Goal: Answer question/provide support

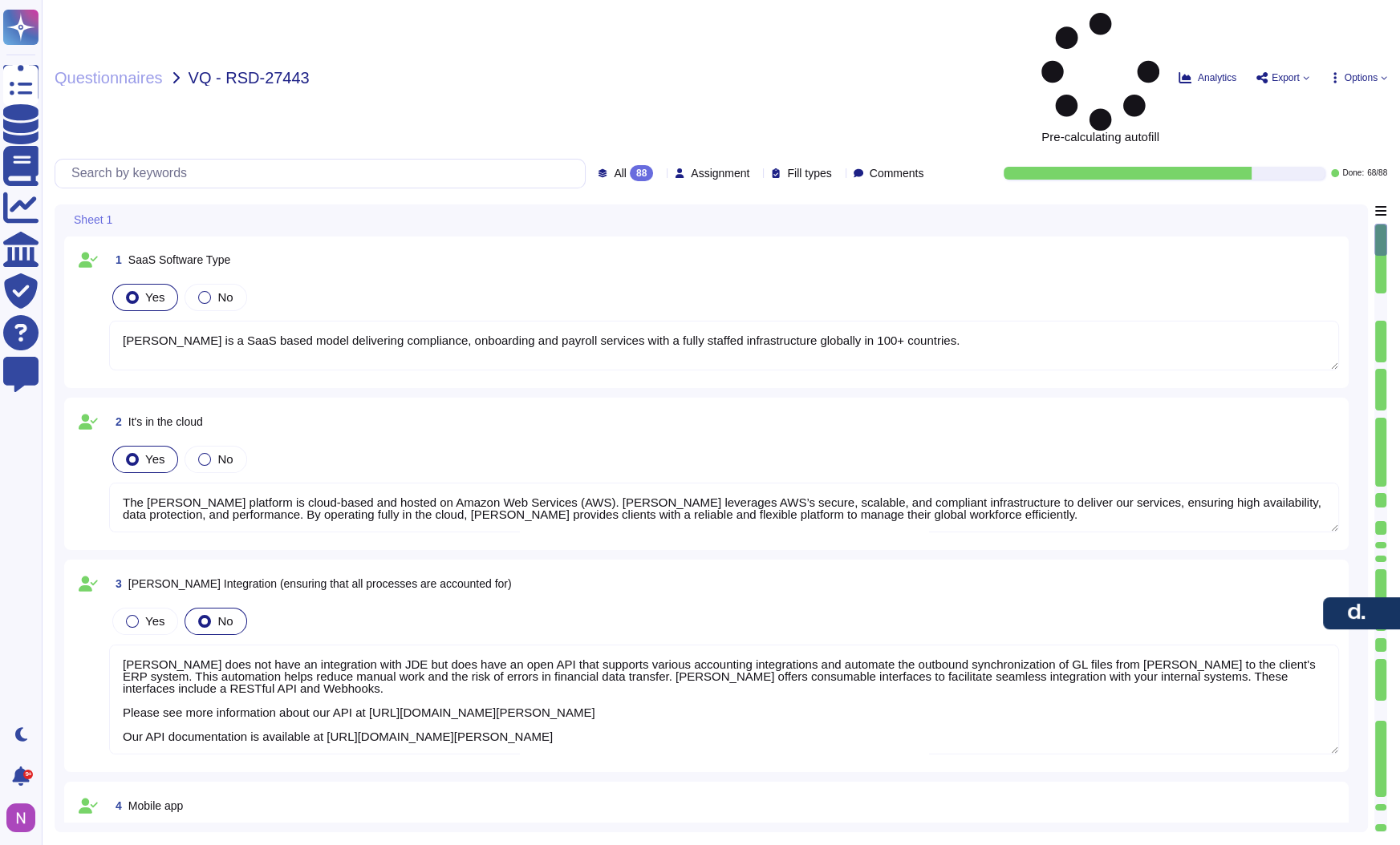
type textarea "[PERSON_NAME] is a SaaS based model delivering compliance, onboarding and payro…"
type textarea "The [PERSON_NAME] platform is cloud-based and hosted on Amazon Web Services (AW…"
type textarea "[PERSON_NAME] does not have an integration with JDE but does have an open API t…"
type textarea "[PERSON_NAME] has a mobile app available for both iOS and Android devices. The …"
type textarea "[PERSON_NAME] provides robust reporting capabilities that deliver strategic ins…"
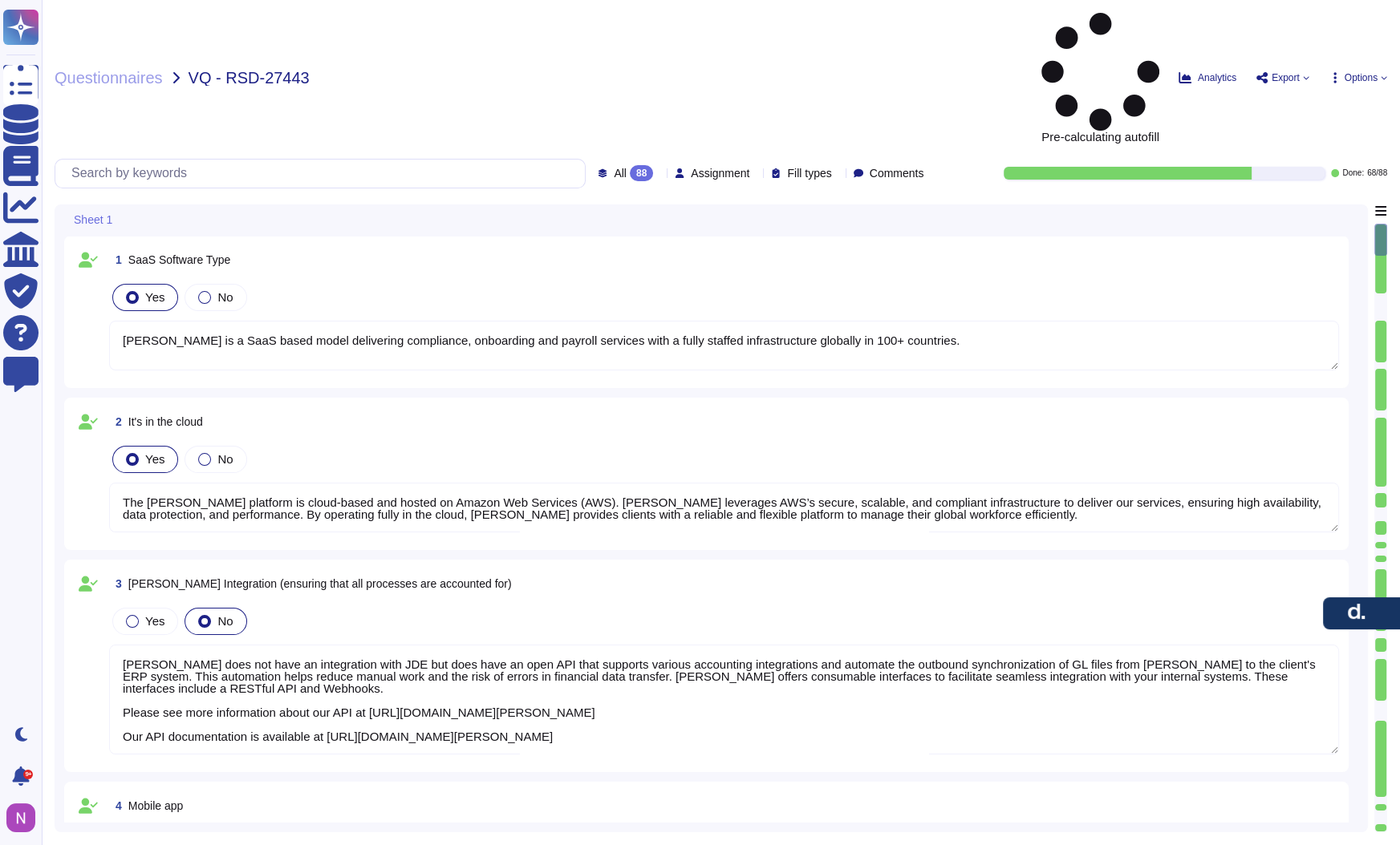
type textarea "[PERSON_NAME] reporting capabilities provide clients with clear visibility and …"
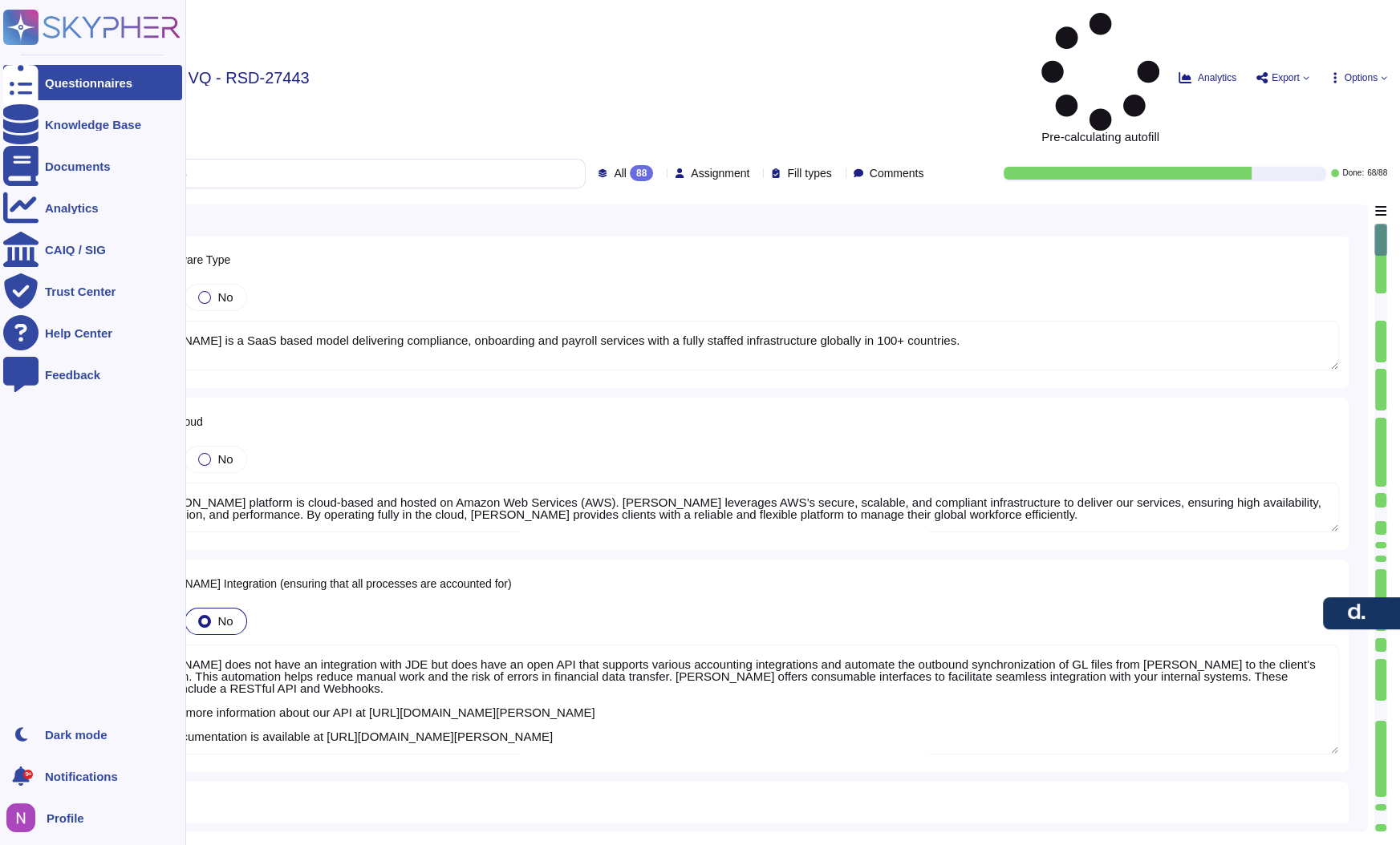
scroll to position [1, 0]
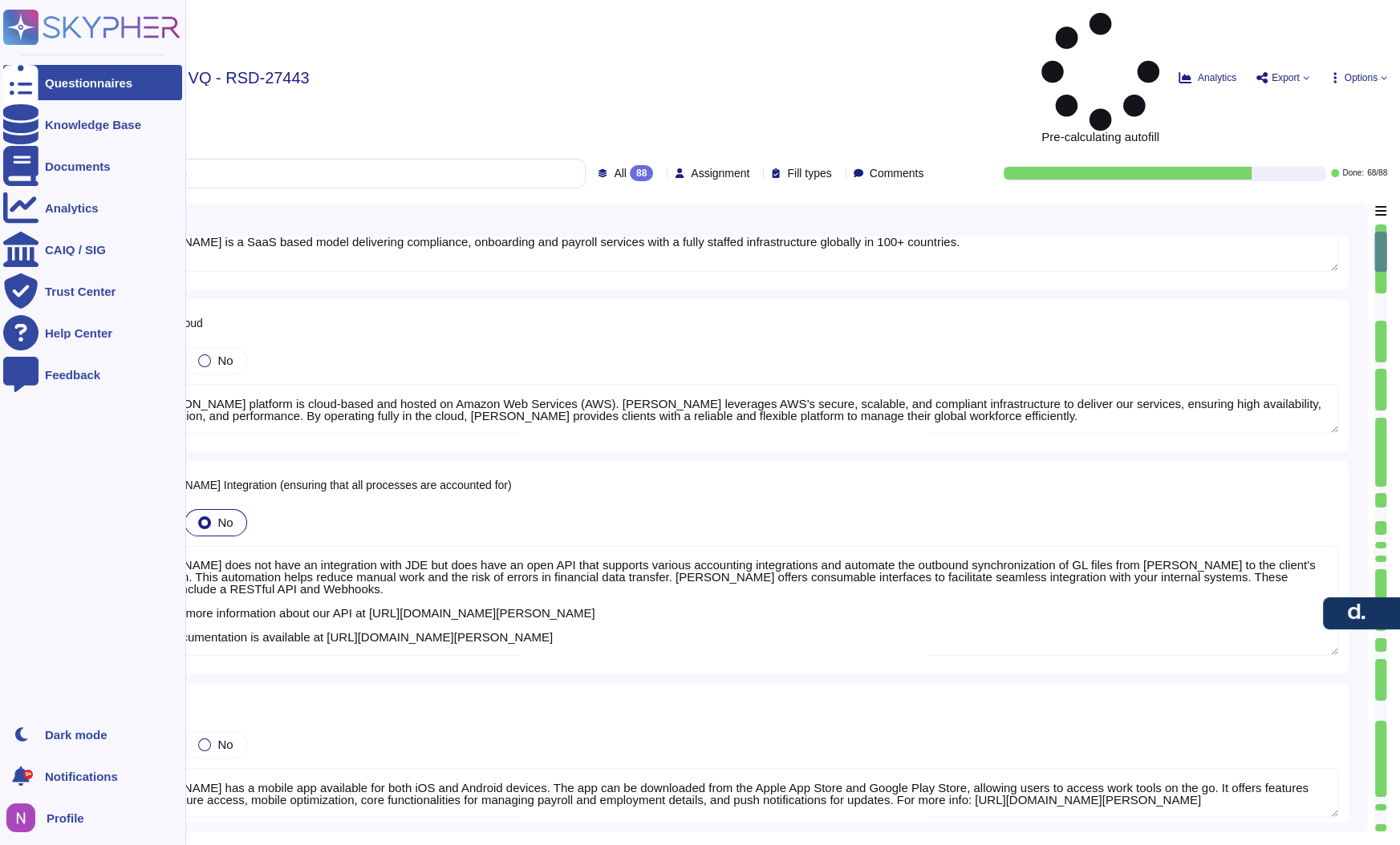
type textarea "Custom fields can be created and managed for employee profiles, allowing for th…"
type textarea "This is supported through the [PERSON_NAME] Engage module. Clients can create a…"
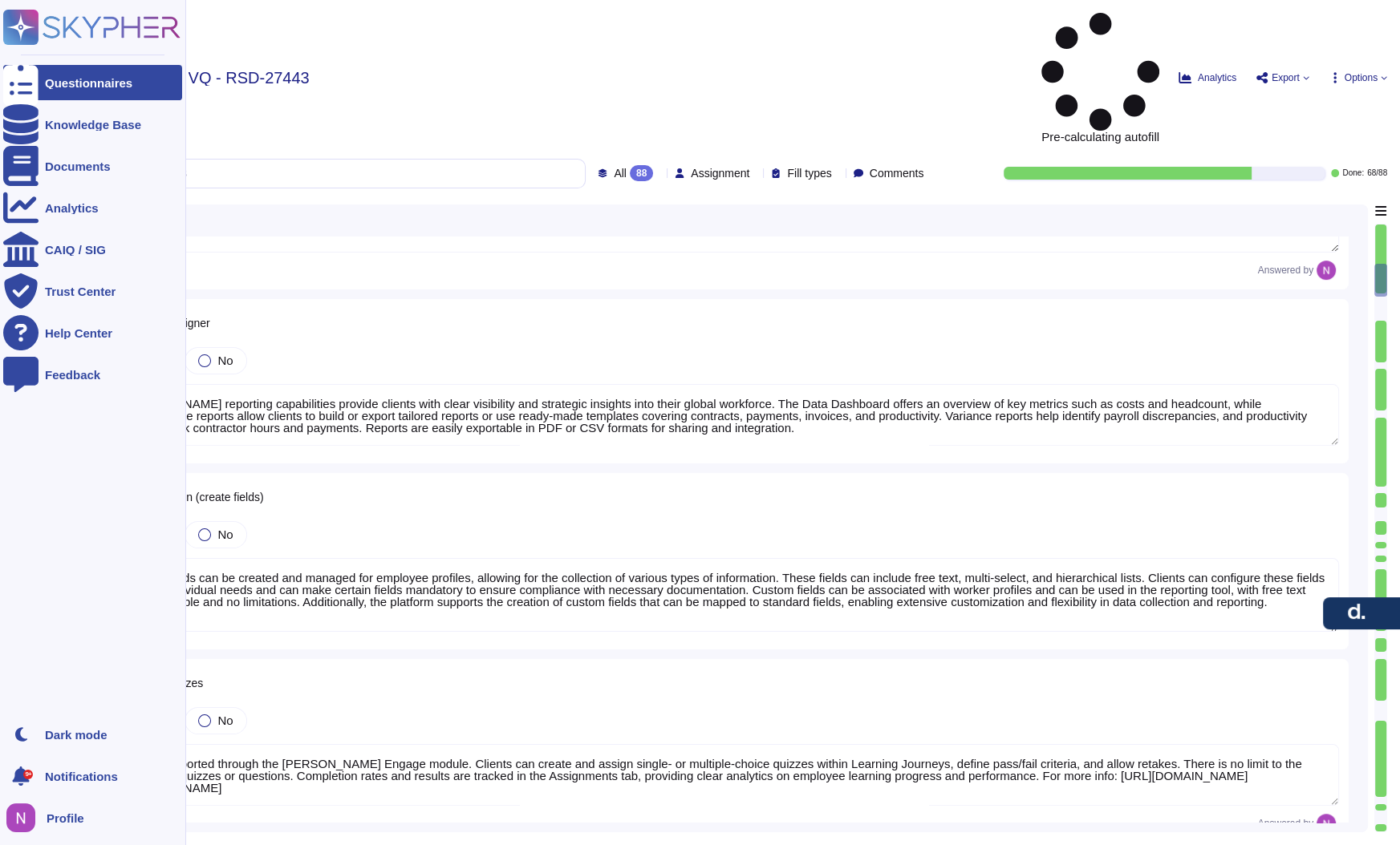
type textarea "[PERSON_NAME] does not charge for software upgrades and new features unless it'…"
type textarea "The number of admin users on the [PERSON_NAME] platform is not unlimited. Clien…"
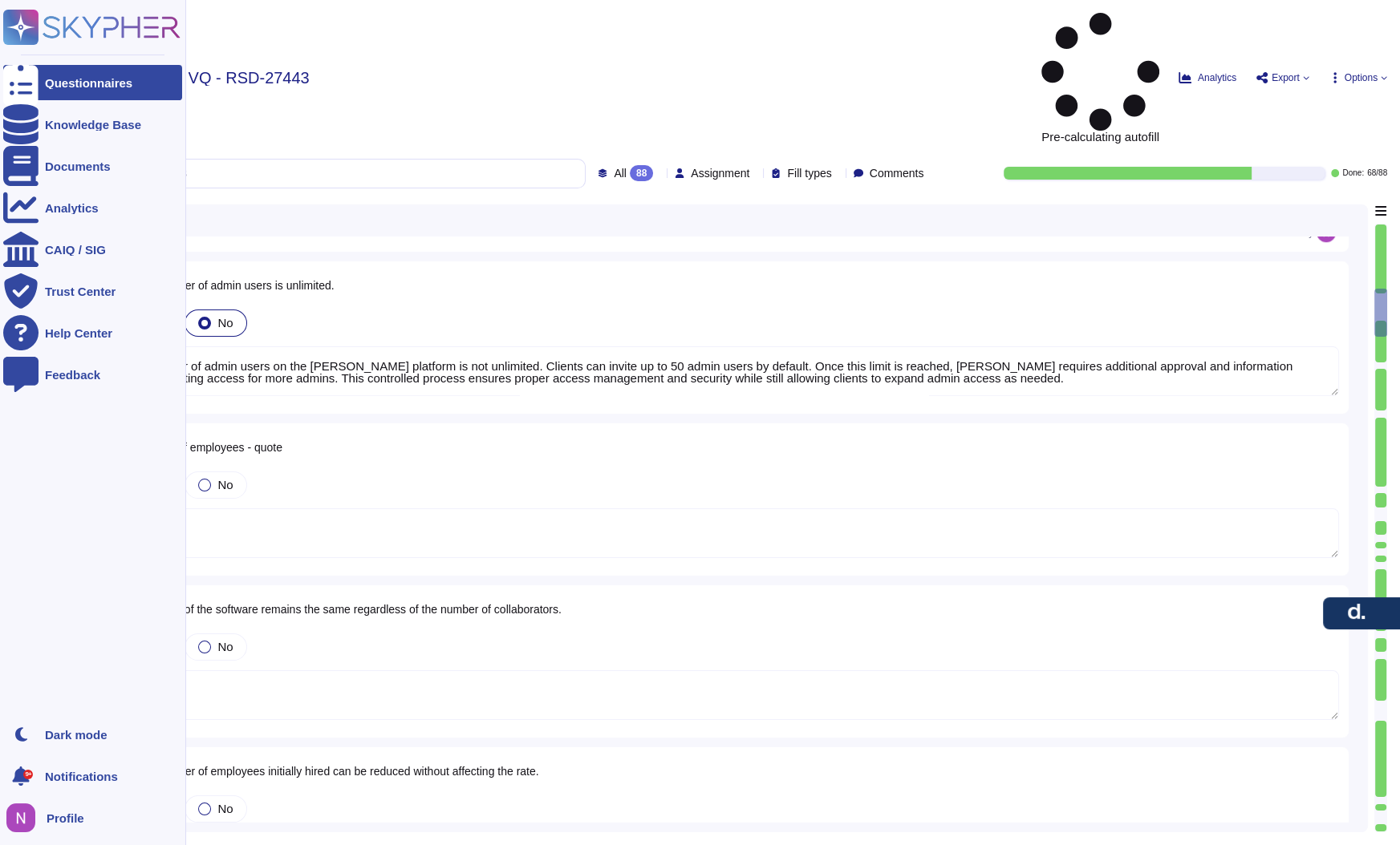
type textarea "Data can be exported in Excel formats (XLS, XLSX) for editing capabilities. Add…"
type textarea "[PERSON_NAME] stores all data digitally in secure cloud storage. Personal infor…"
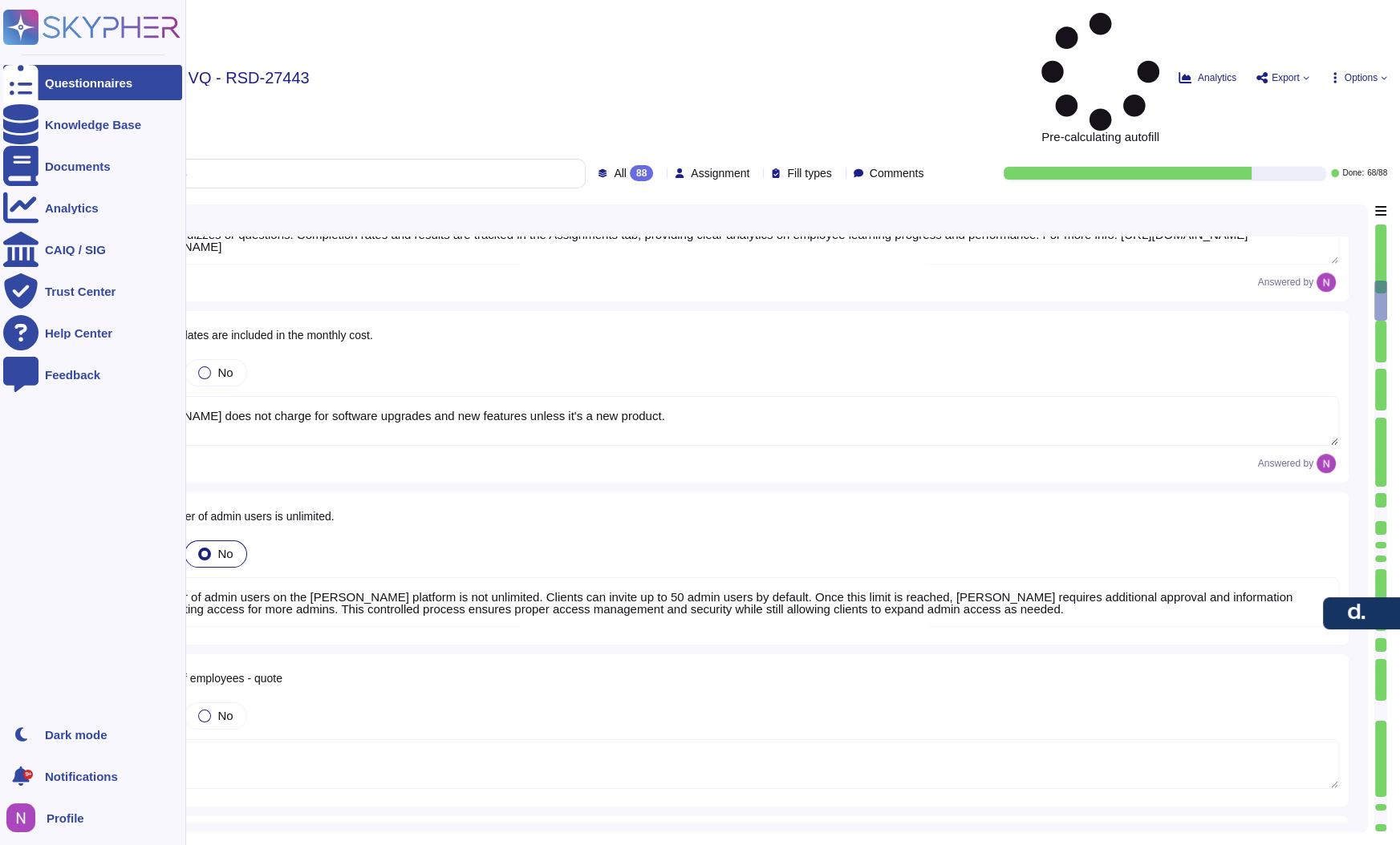
type textarea "[PERSON_NAME] reporting capabilities provide clients with clear visibility and …"
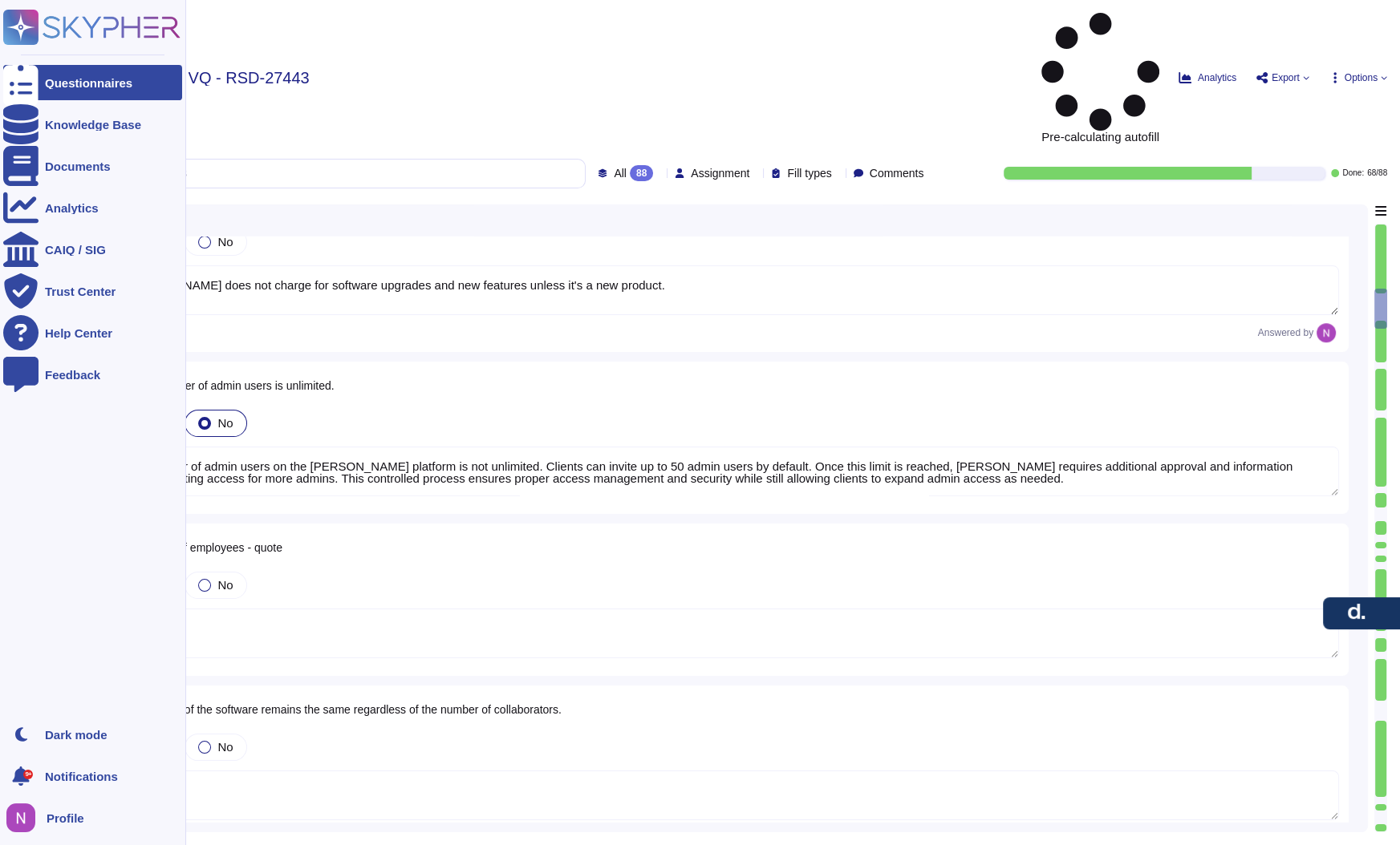
type textarea "[PERSON_NAME] stores all data digitally in secure cloud storage. Personal infor…"
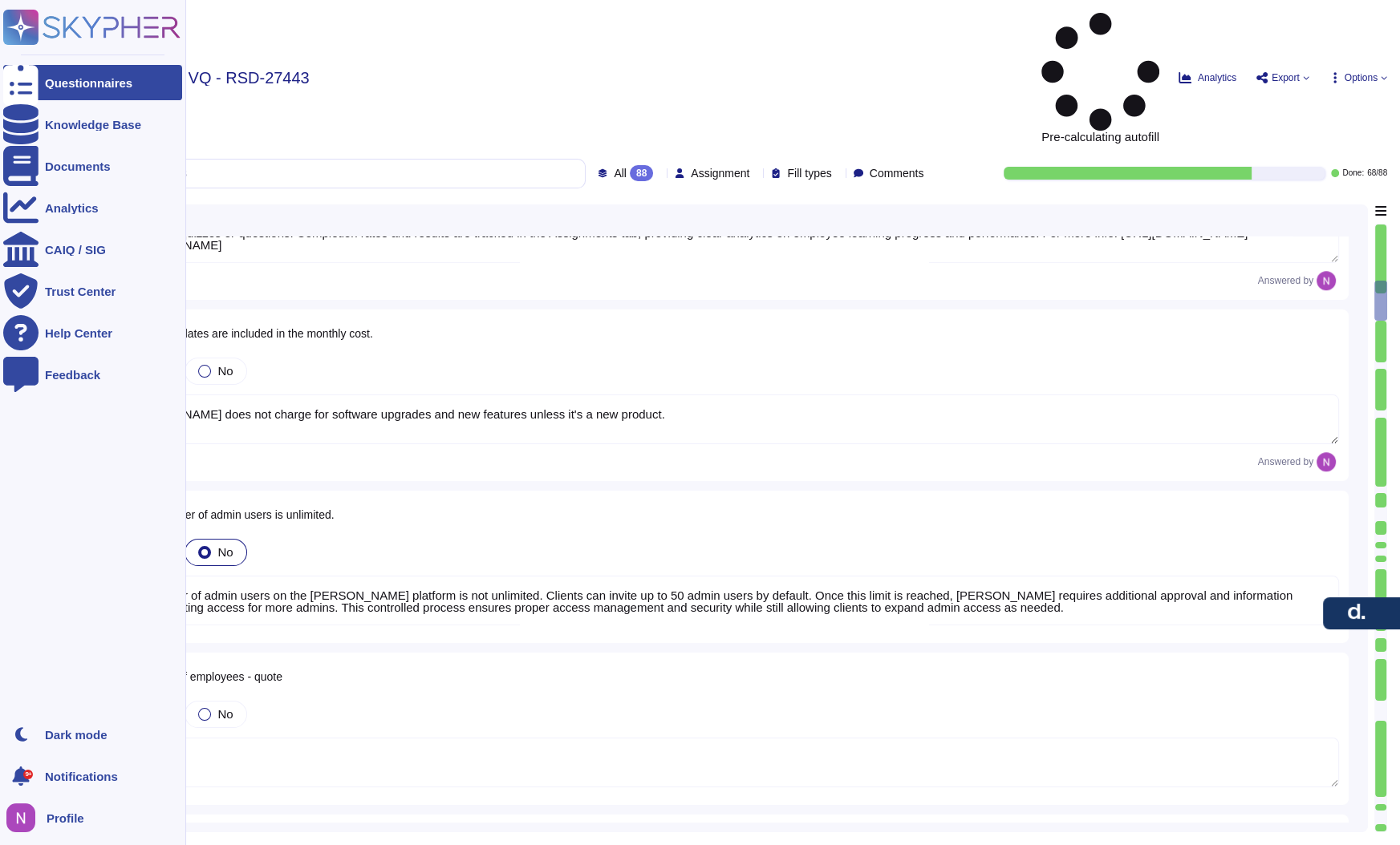
type textarea "[PERSON_NAME] reporting capabilities provide clients with clear visibility and …"
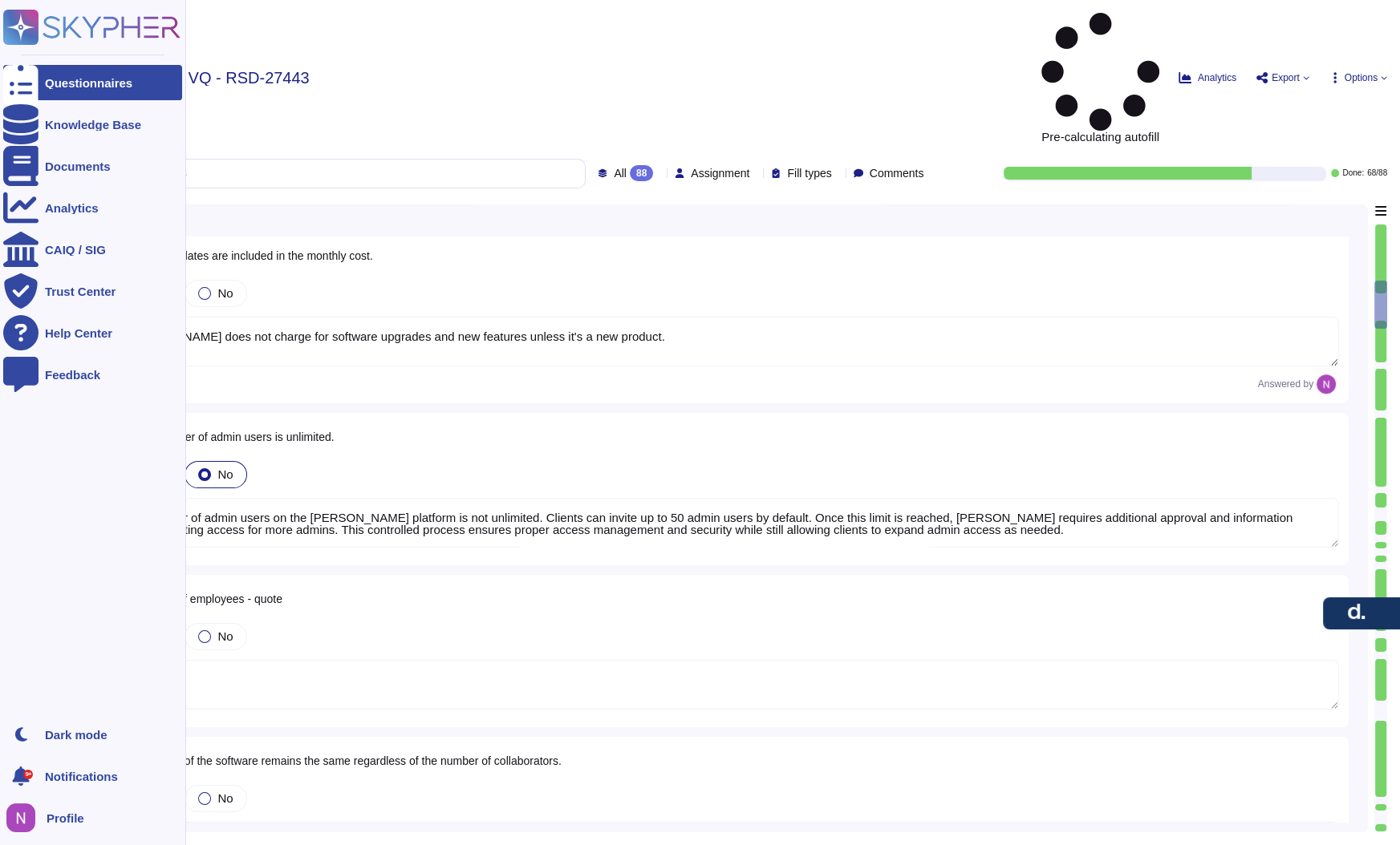
scroll to position [1450, 0]
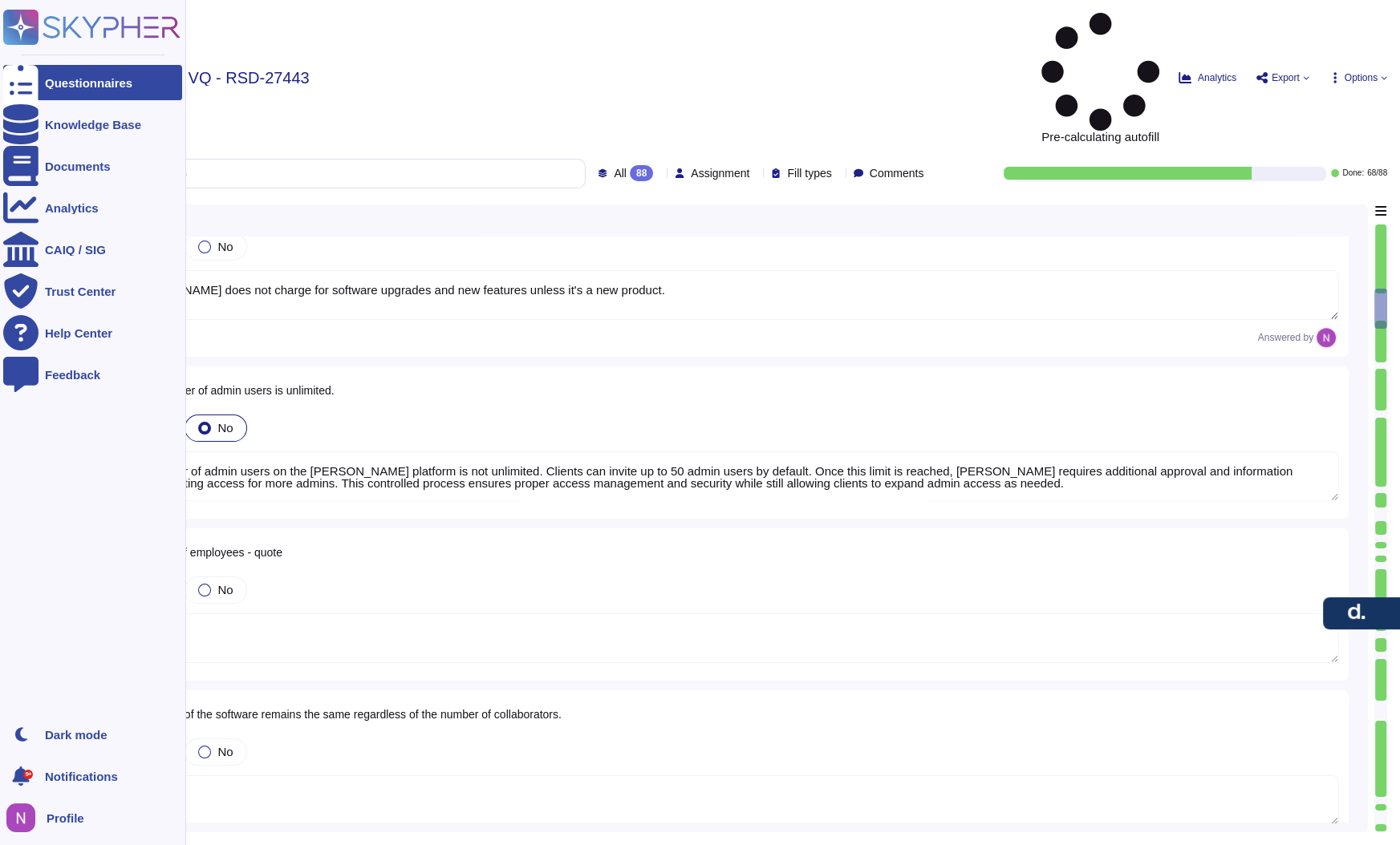
type textarea "[PERSON_NAME] stores all data digitally in secure cloud storage. Personal infor…"
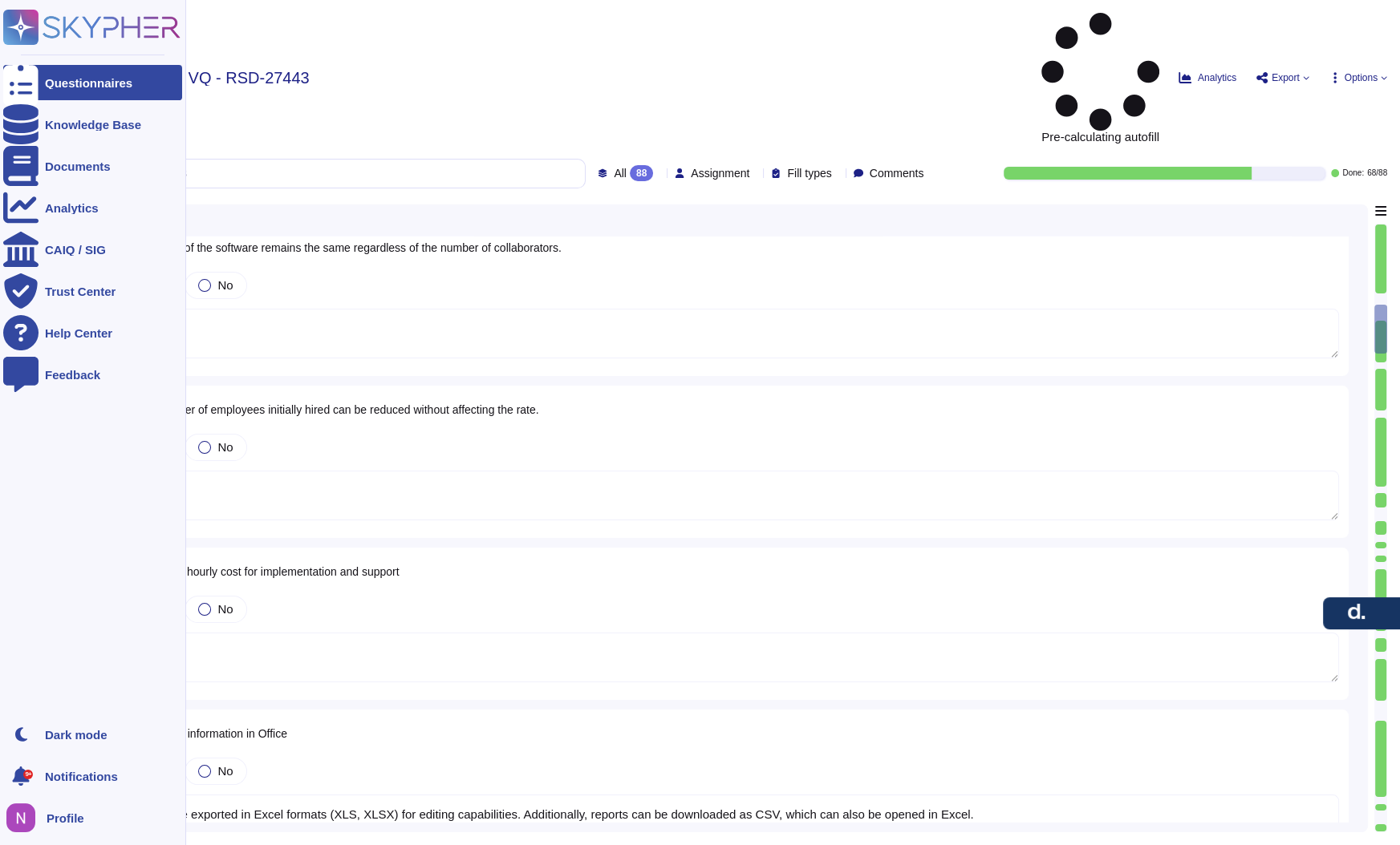
type textarea "There is no 'storage limit' within [PERSON_NAME] platform nor we offer storage …"
type textarea "[PERSON_NAME] performs daily cloud backups, retaining customer data for 30 days…"
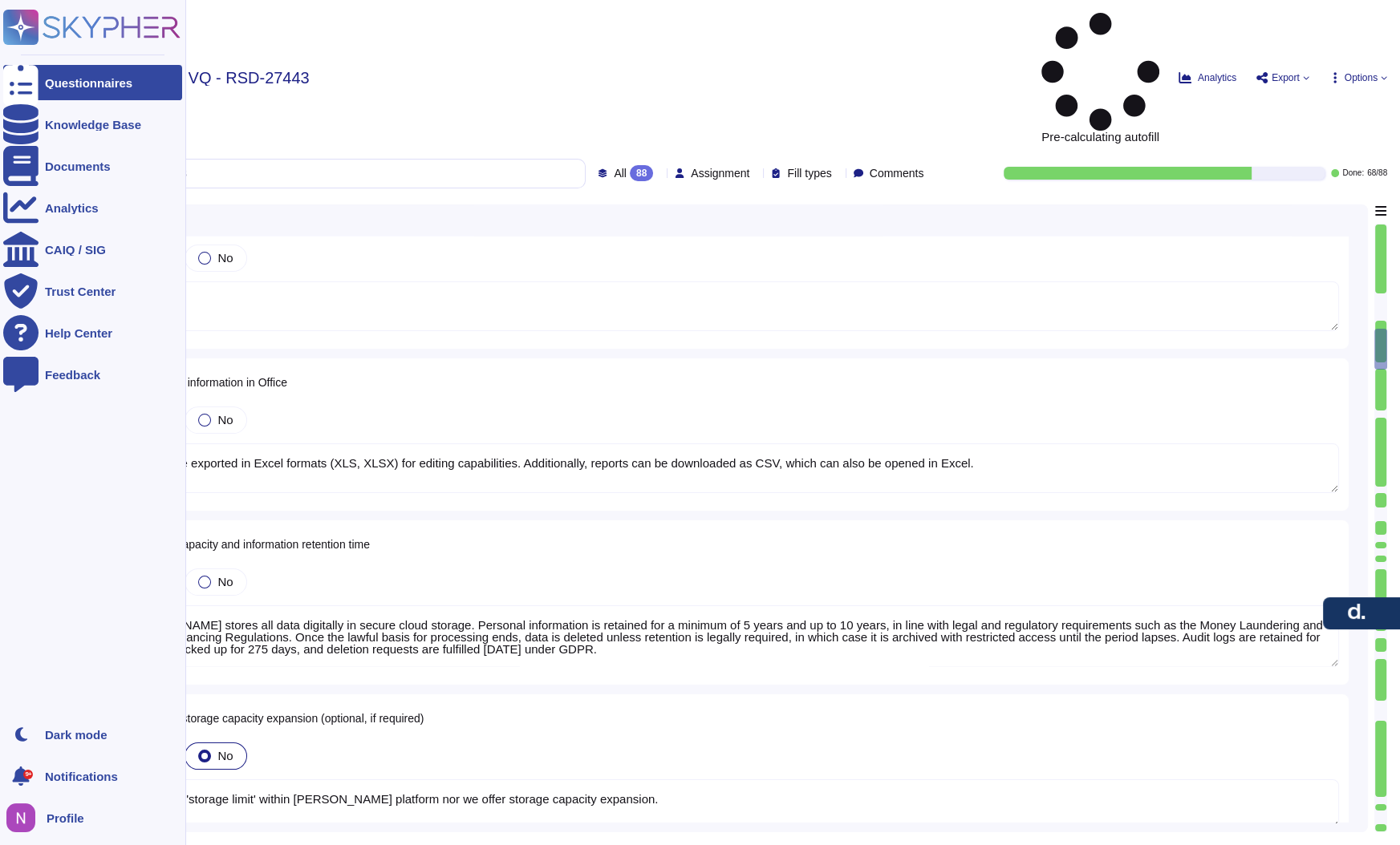
type textarea "Candidate entry form fields in [PERSON_NAME] are flexible and customizable. Cli…"
type textarea "[PERSON_NAME] serves a wide range of clients, including major companies like Re…"
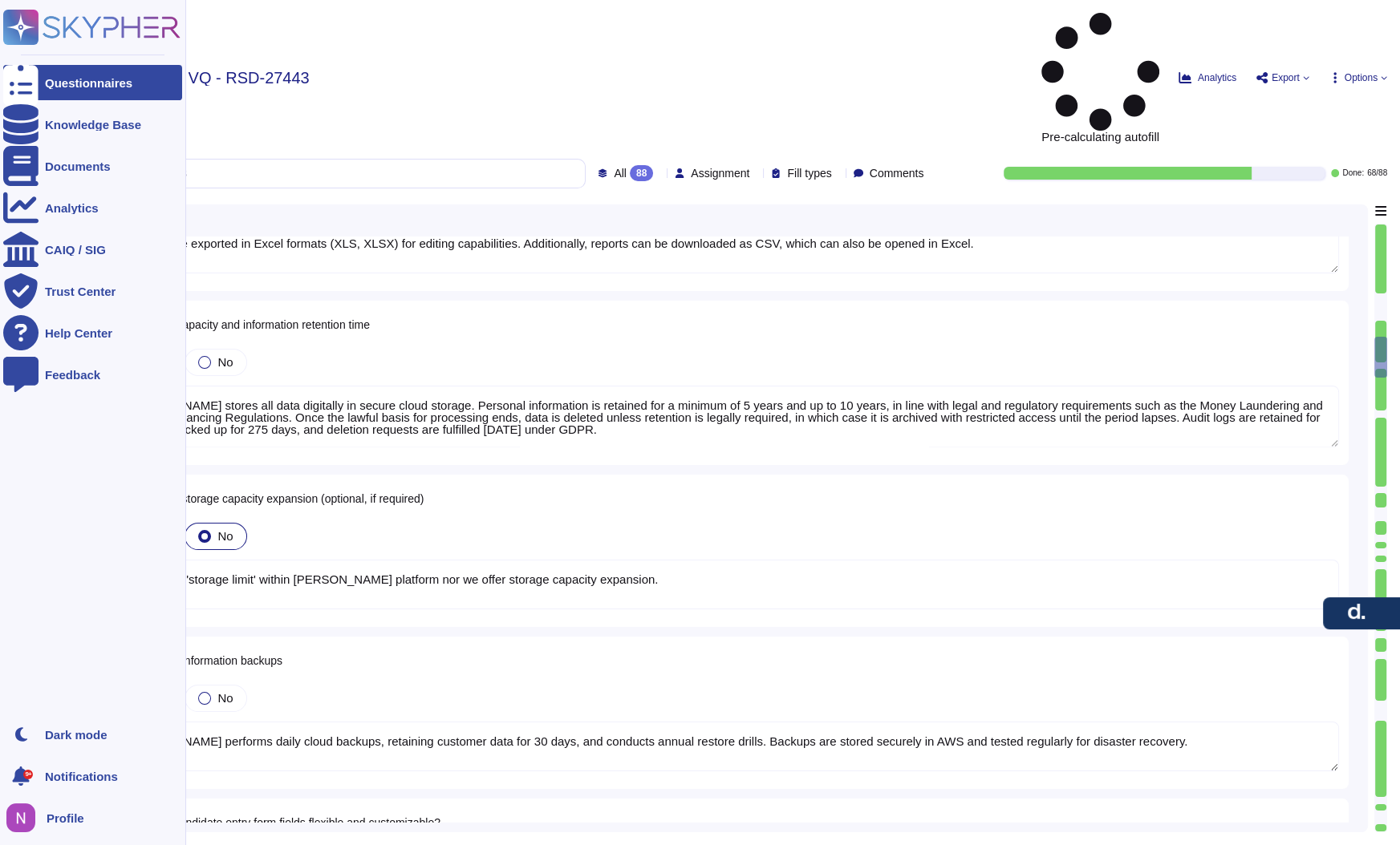
type textarea "[PERSON_NAME] follows strong information security practices designed to protect…"
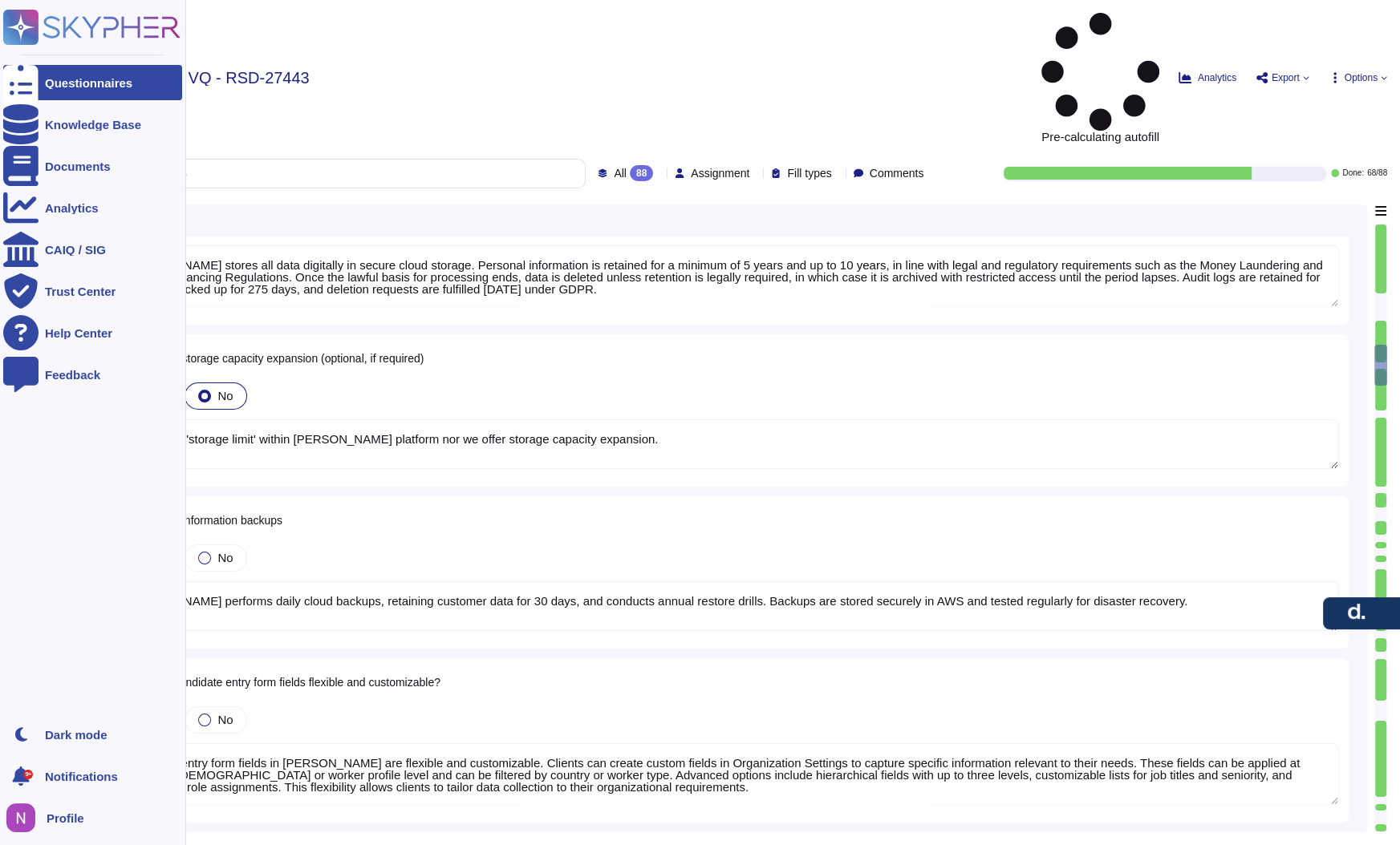
type textarea "Clients do not need a VPN to remotely access the [PERSON_NAME] platform. As a c…"
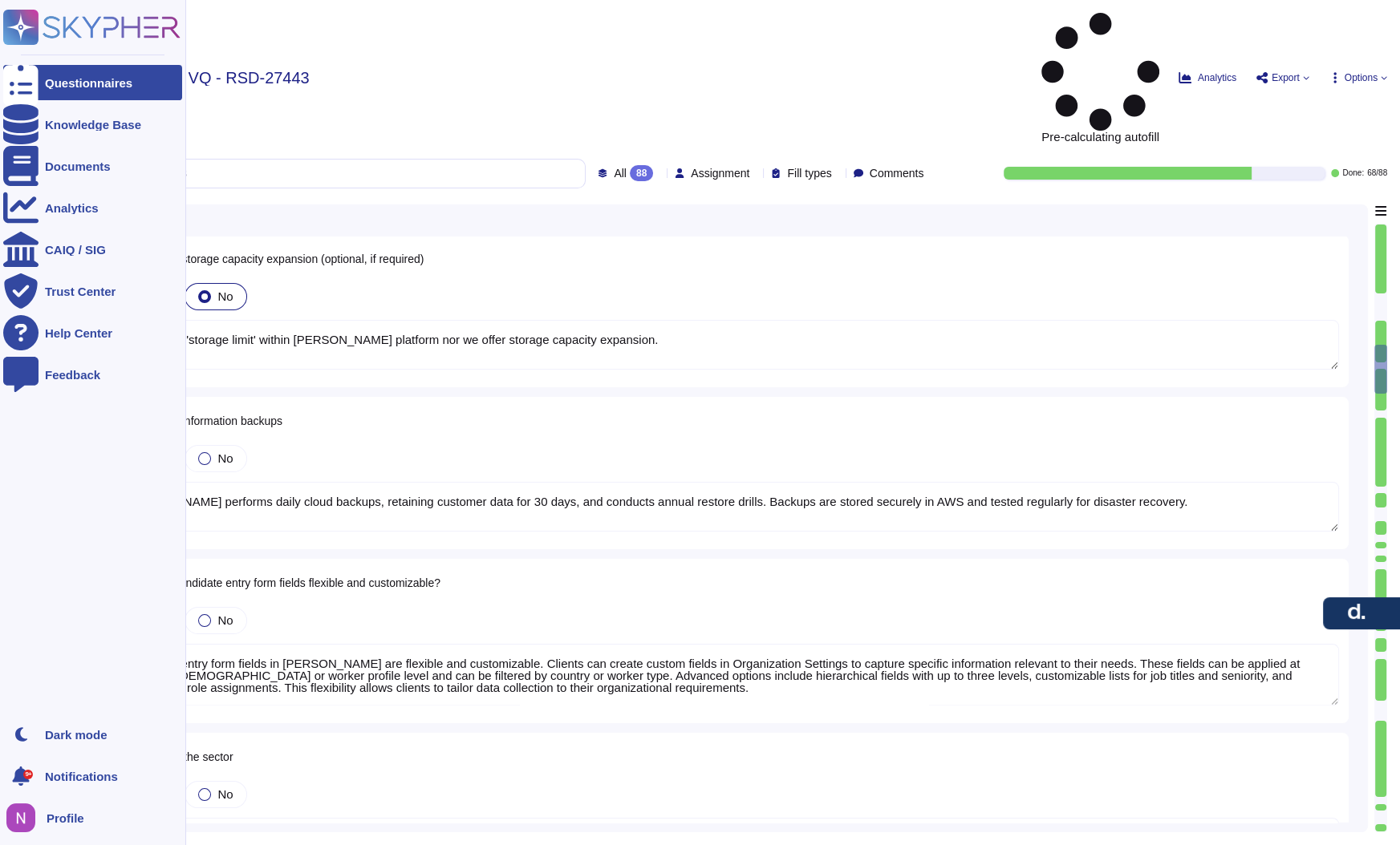
scroll to position [2688, 0]
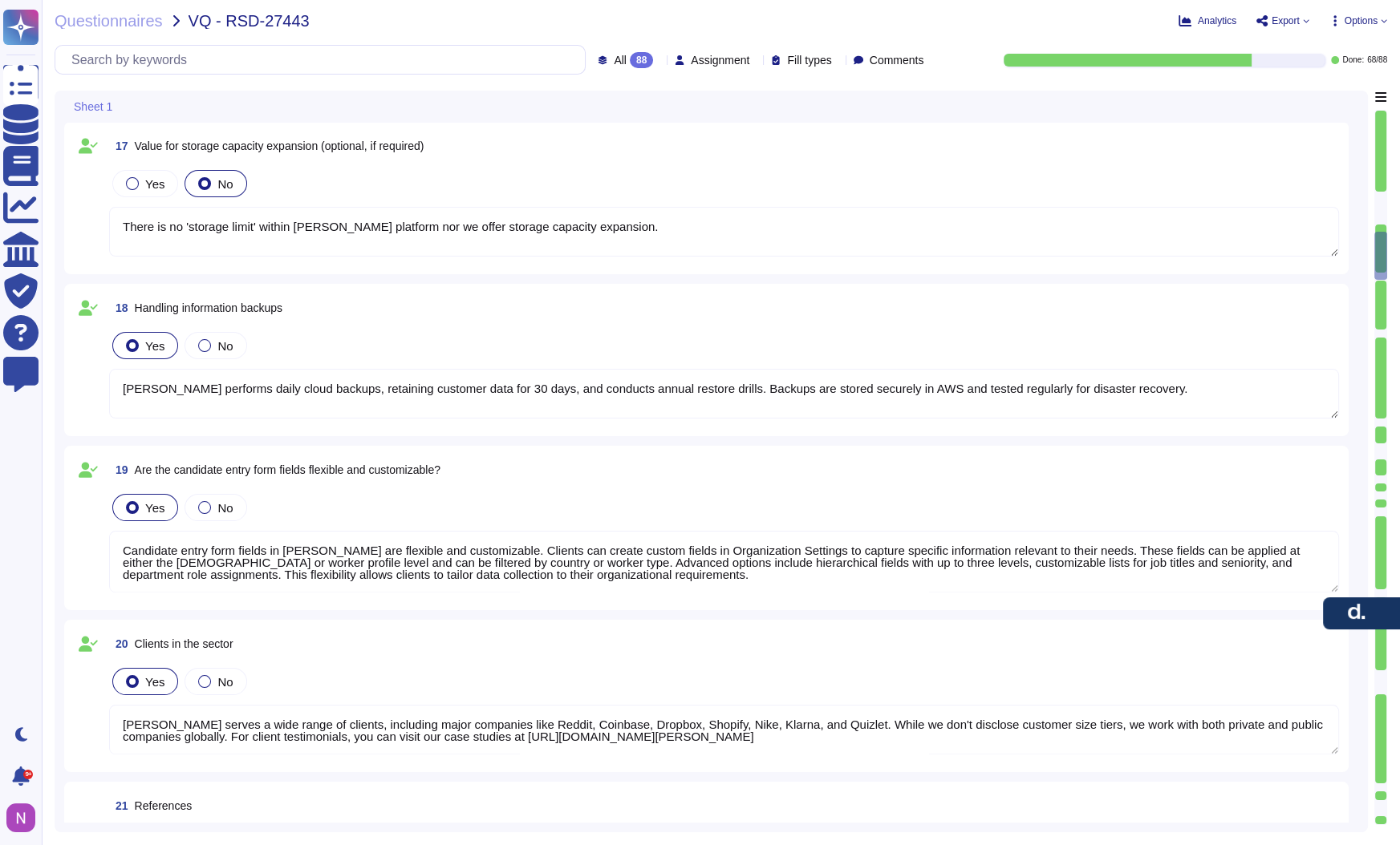
drag, startPoint x: 405, startPoint y: 222, endPoint x: 405, endPoint y: 235, distance: 13.0
click at [405, 222] on textarea "There is no 'storage limit' within [PERSON_NAME] platform nor we offer storage …" at bounding box center [724, 232] width 1230 height 50
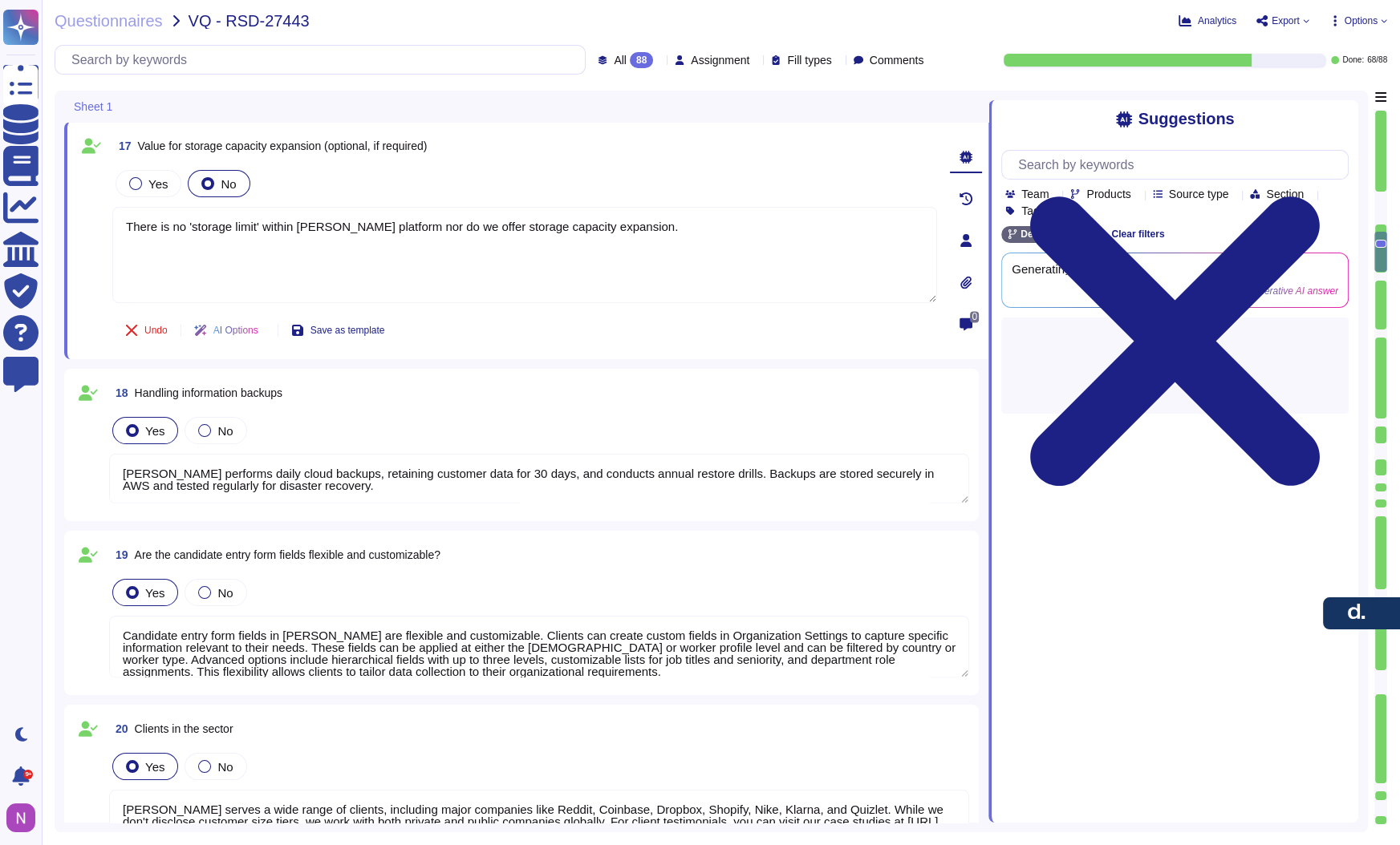
type textarea "There is no 'storage limit' within [PERSON_NAME] platform nor do we offer stora…"
click at [545, 345] on div "Undo AI Options Save as template" at bounding box center [525, 330] width 825 height 38
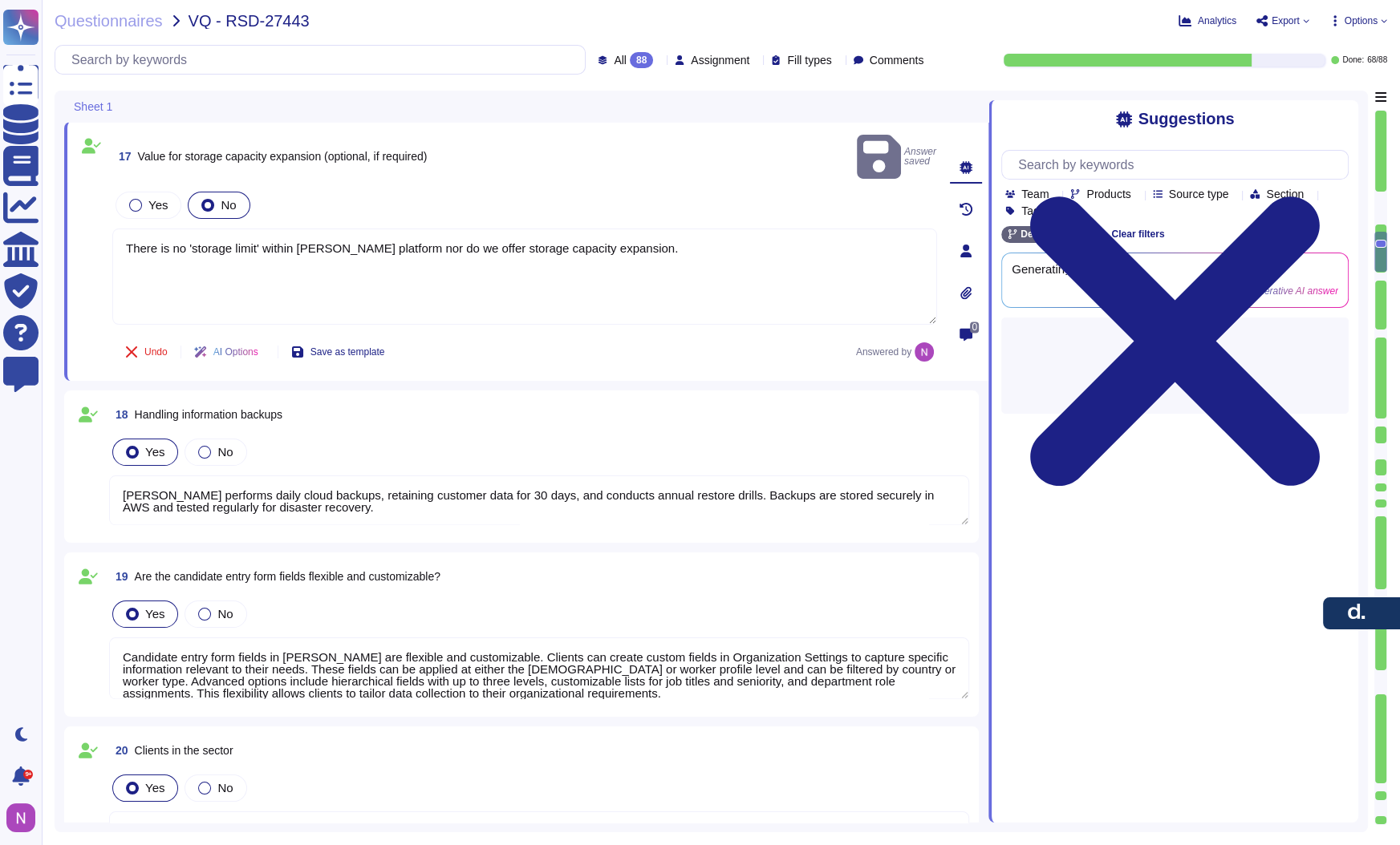
scroll to position [1, 0]
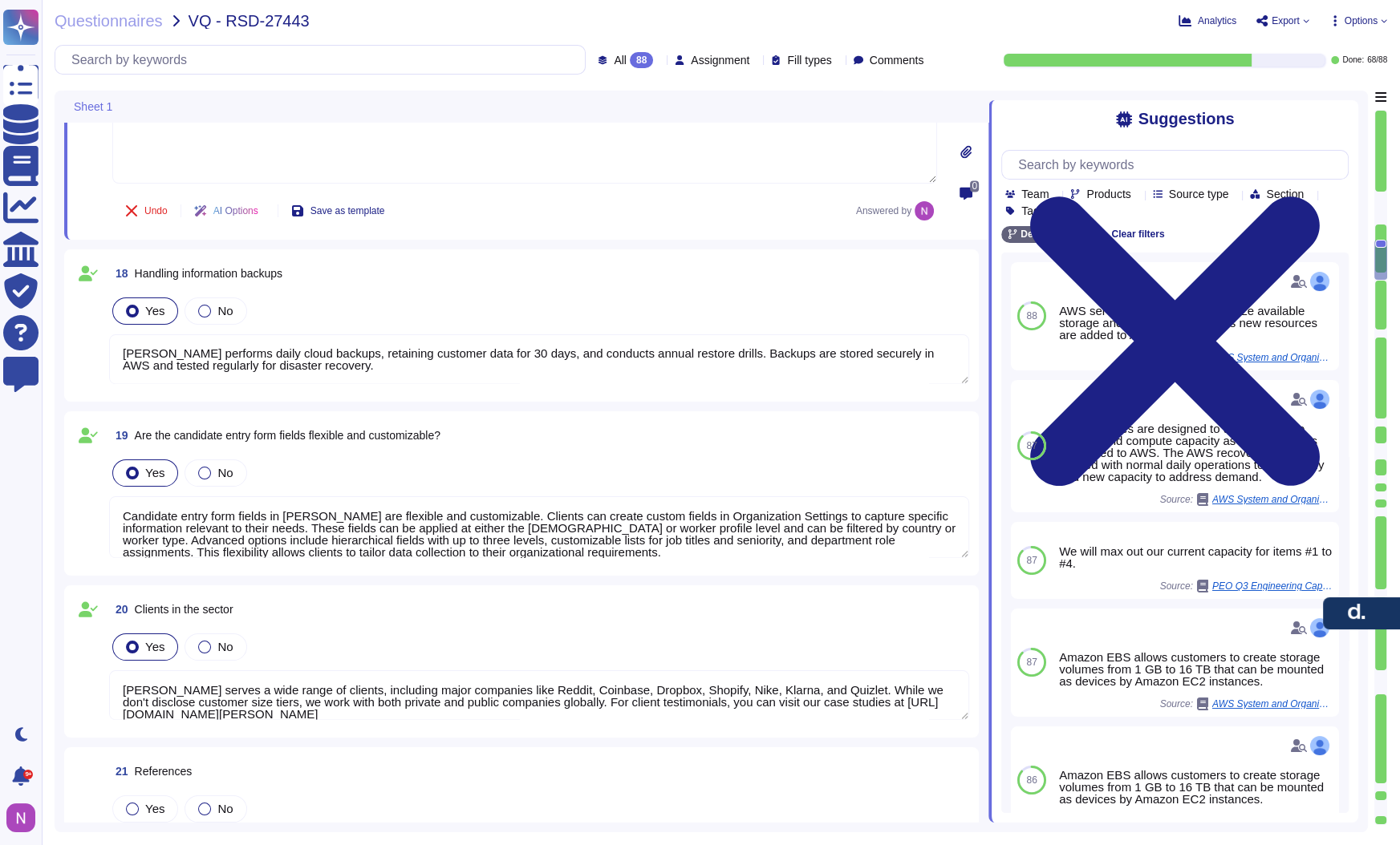
type textarea "MFA/2FA is enable for [PERSON_NAME] services, please check: [URL][DOMAIN_NAME][…"
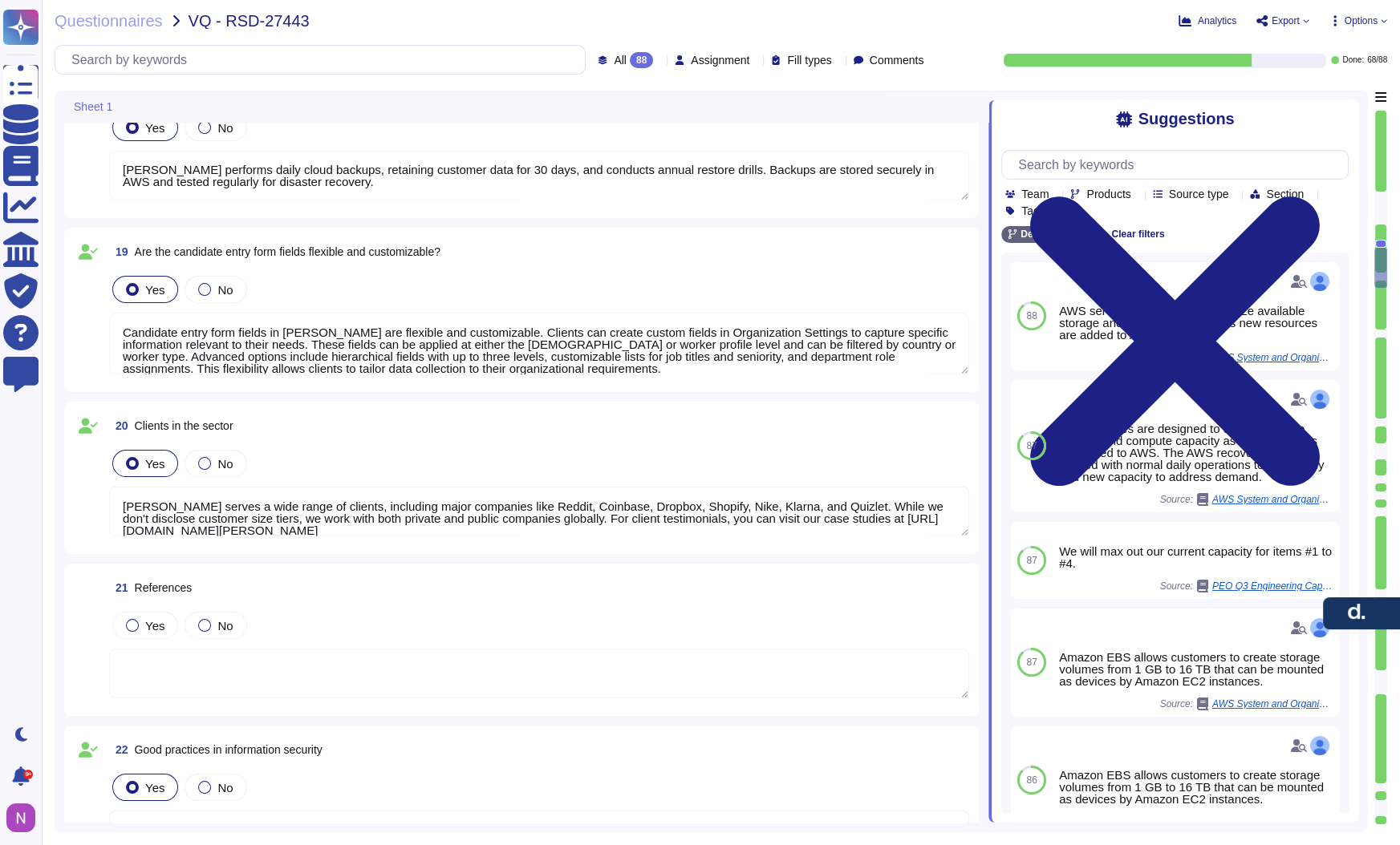
type textarea "[PERSON_NAME] provides a self-service web portal that allows employees to manag…"
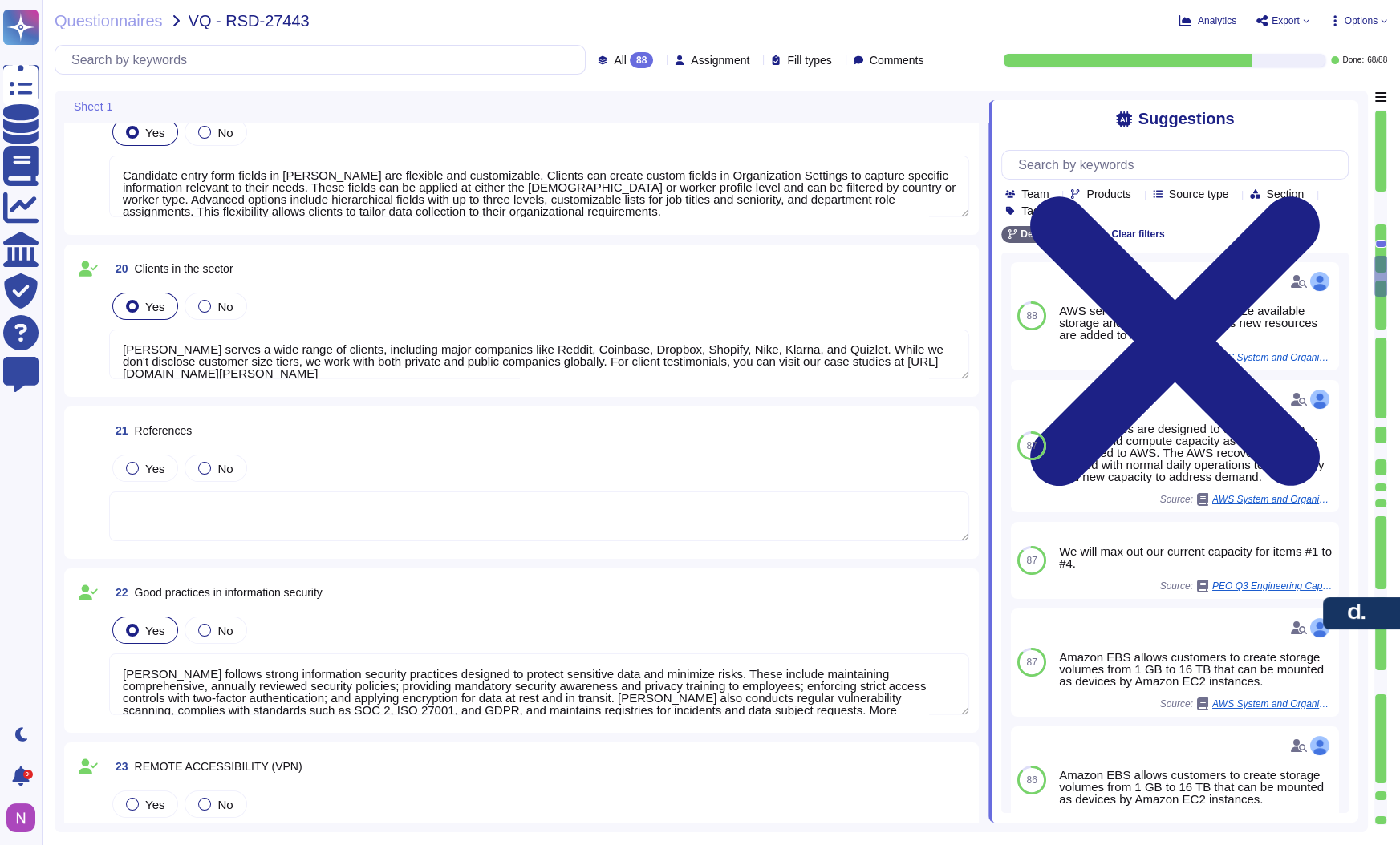
scroll to position [3135, 0]
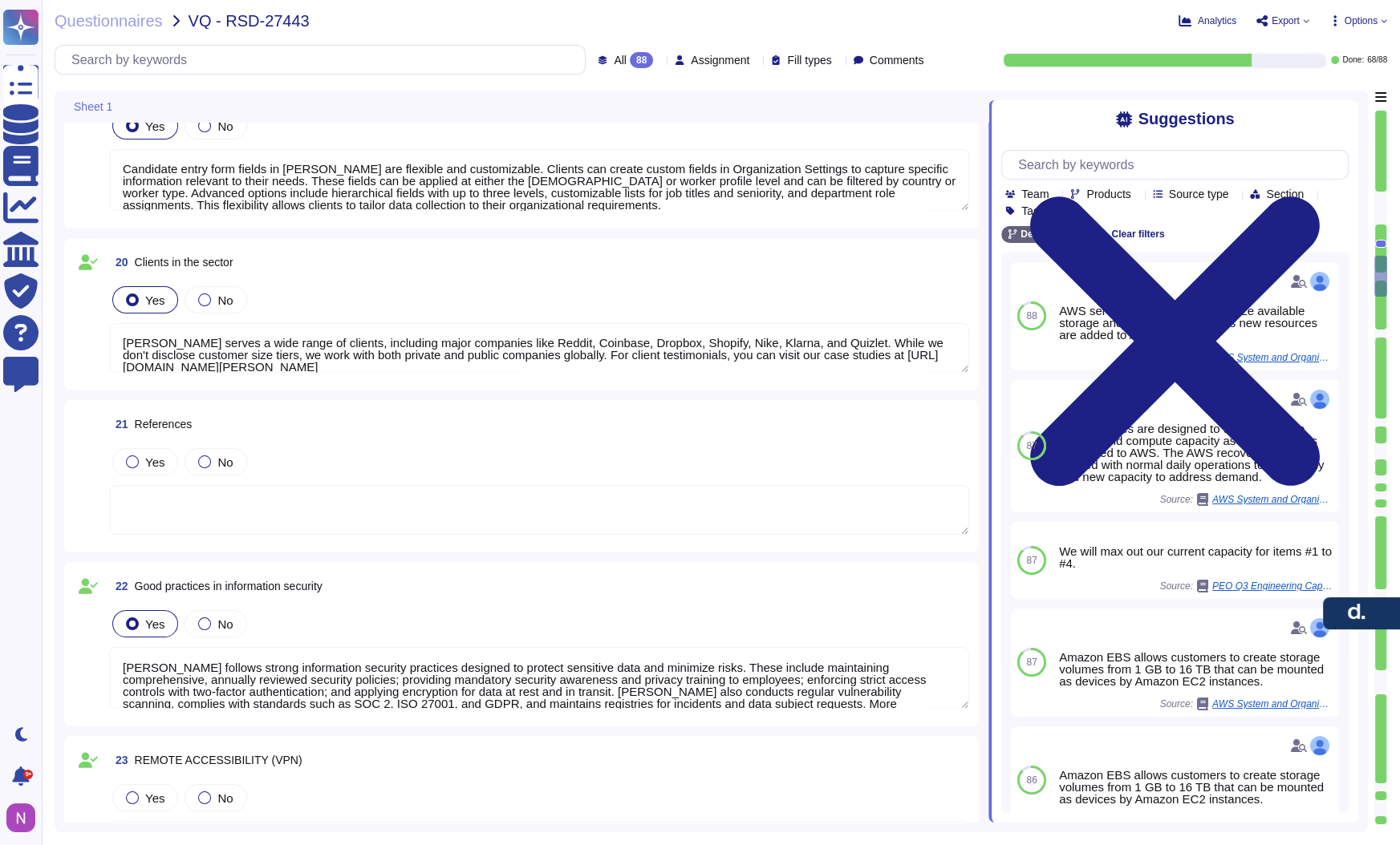
click at [493, 460] on div "Yes No" at bounding box center [539, 461] width 860 height 33
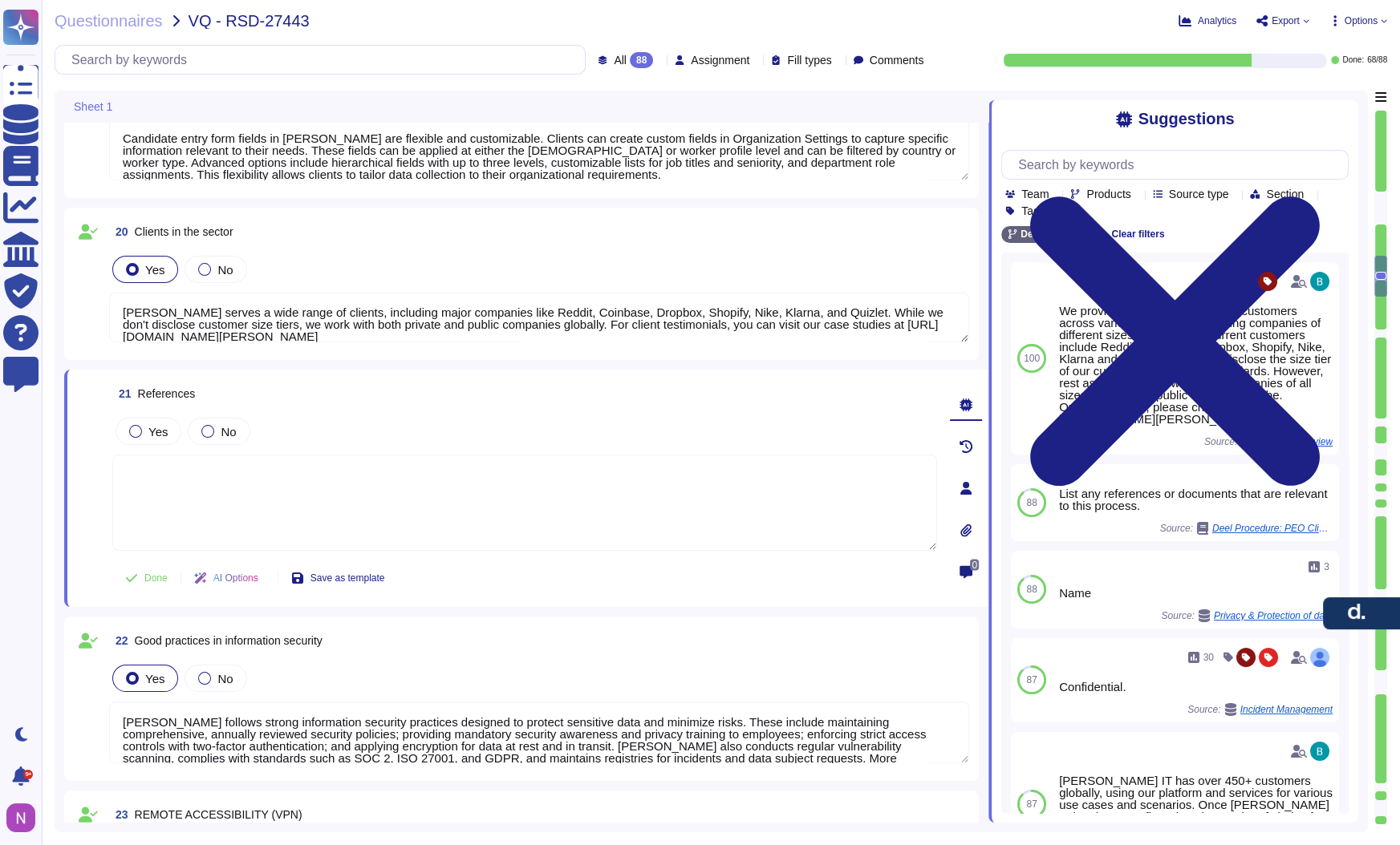
click at [967, 493] on icon at bounding box center [965, 488] width 11 height 13
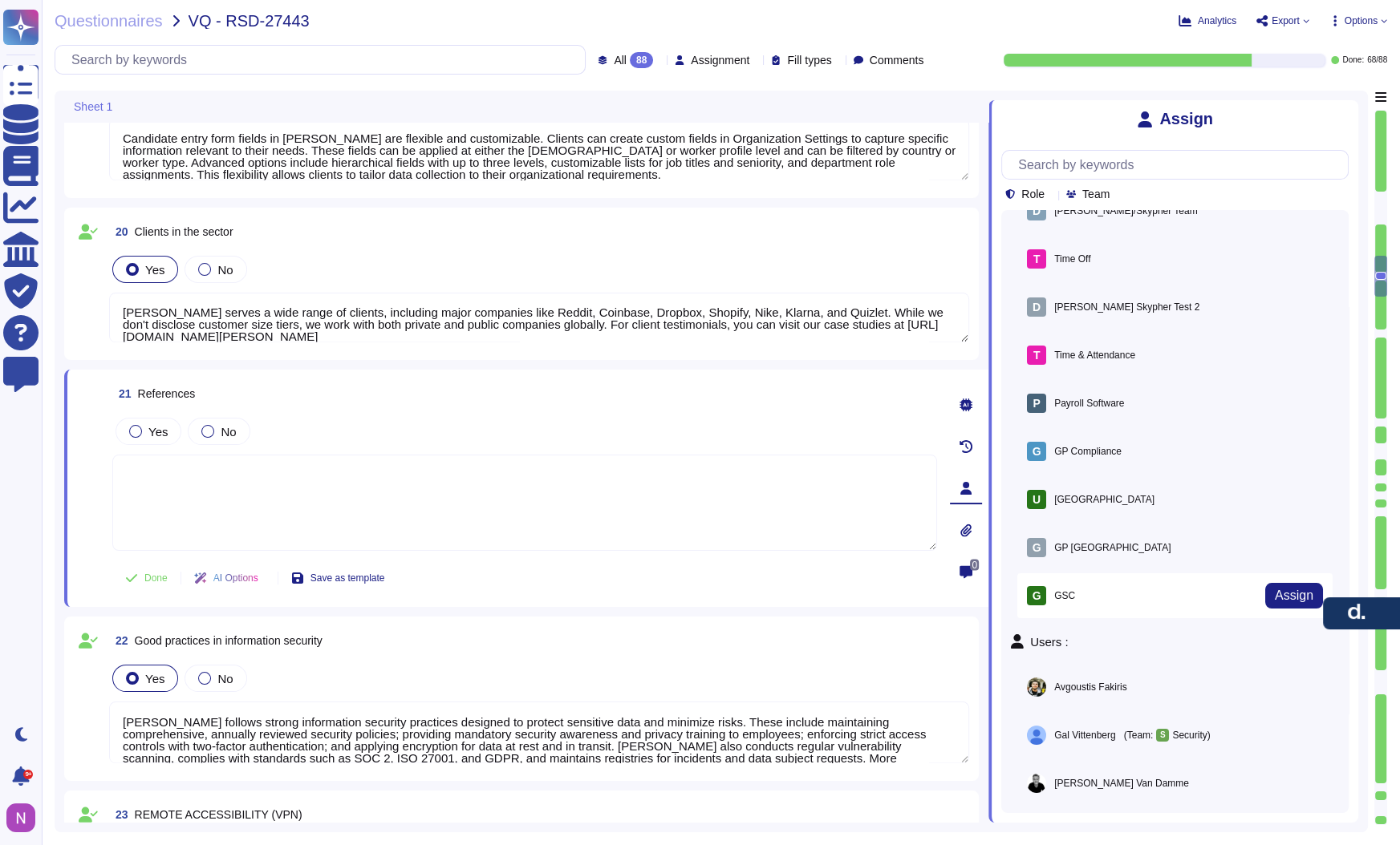
scroll to position [9, 0]
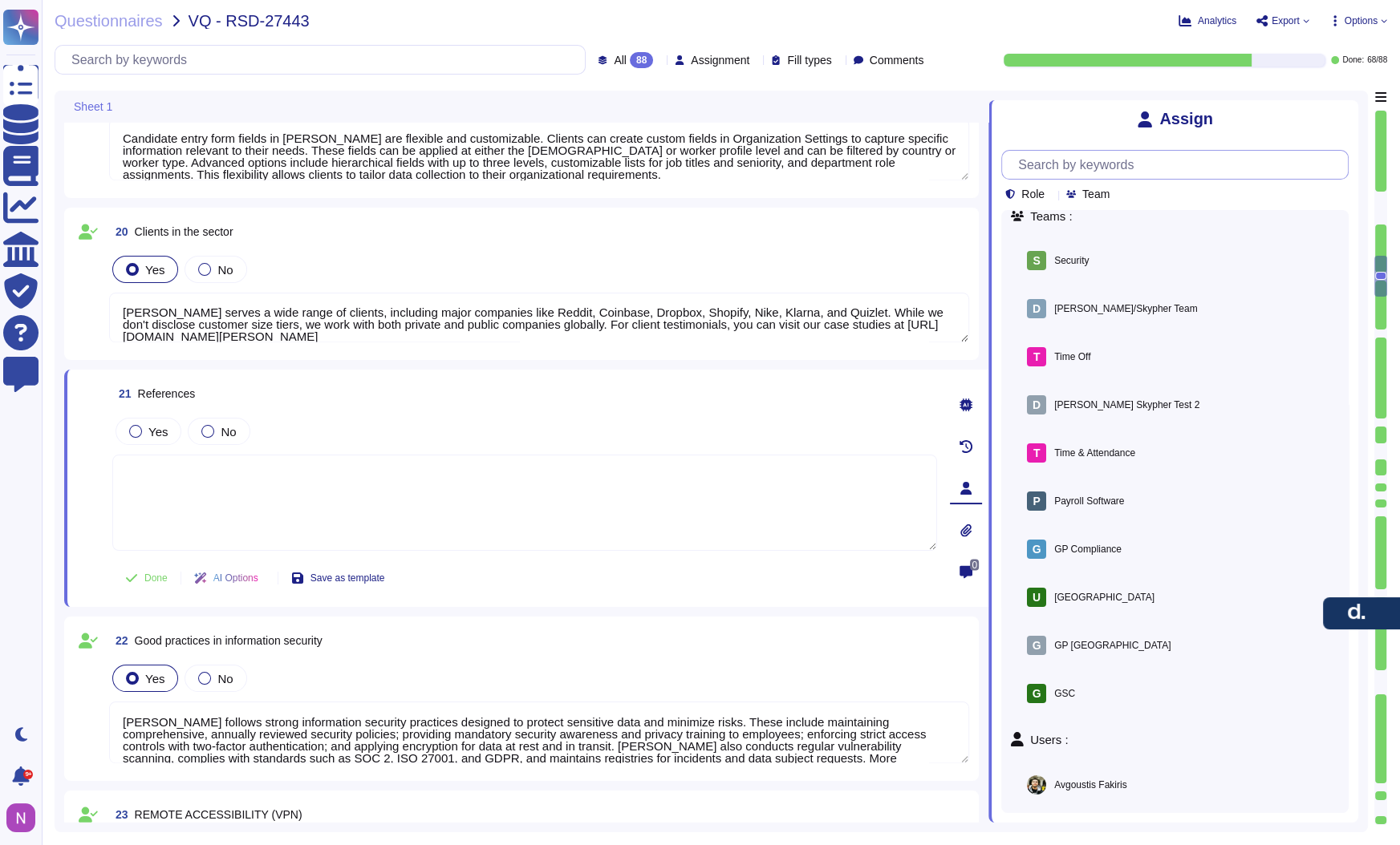
click at [1112, 168] on input "text" at bounding box center [1178, 164] width 338 height 28
paste input "[PERSON_NAME] [PERSON_NAME] Sauze"
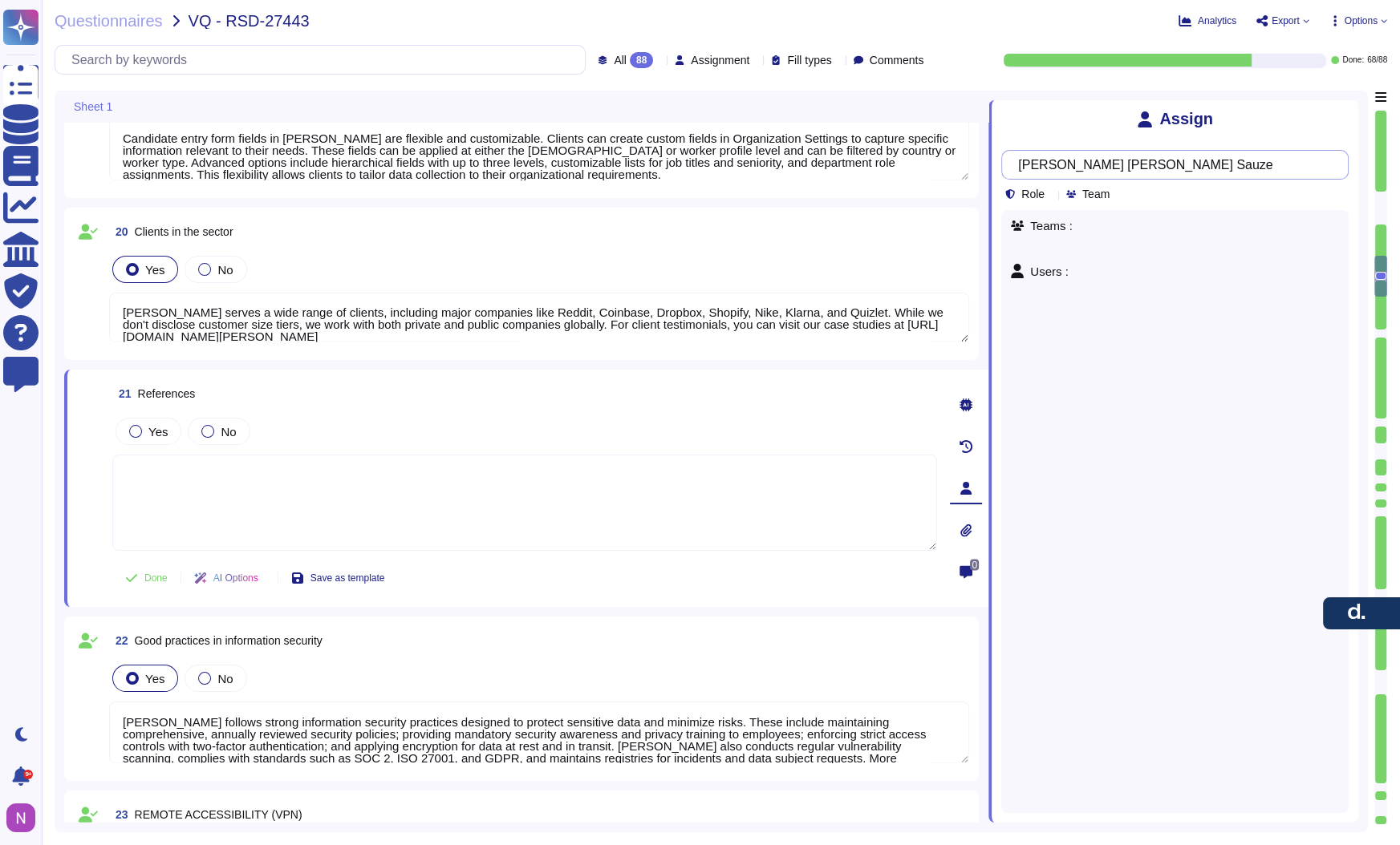
scroll to position [0, 0]
drag, startPoint x: 1202, startPoint y: 168, endPoint x: 1088, endPoint y: 165, distance: 114.0
click at [1088, 165] on input "[PERSON_NAME] [PERSON_NAME] Sauze" at bounding box center [1171, 164] width 322 height 28
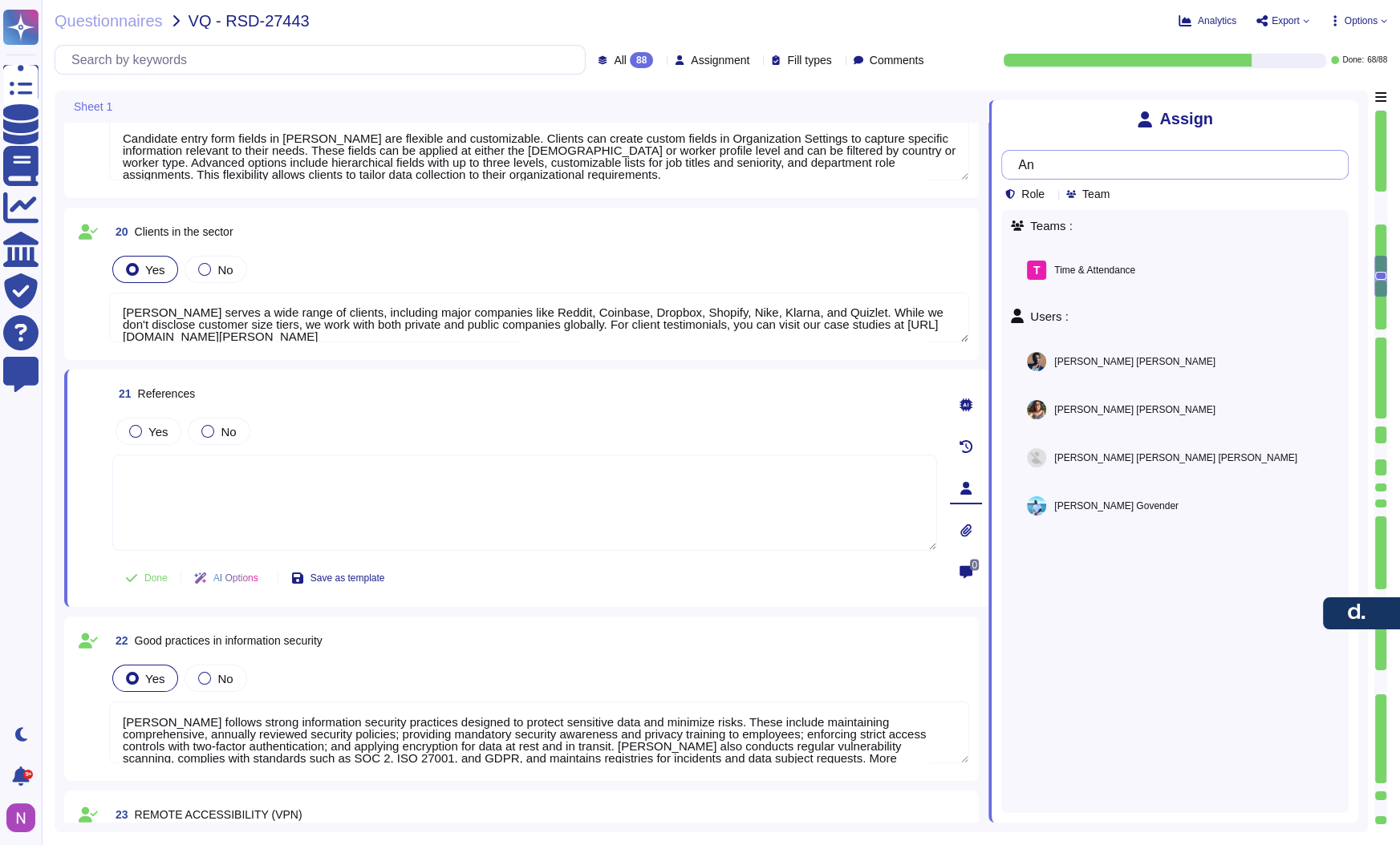
type input "A"
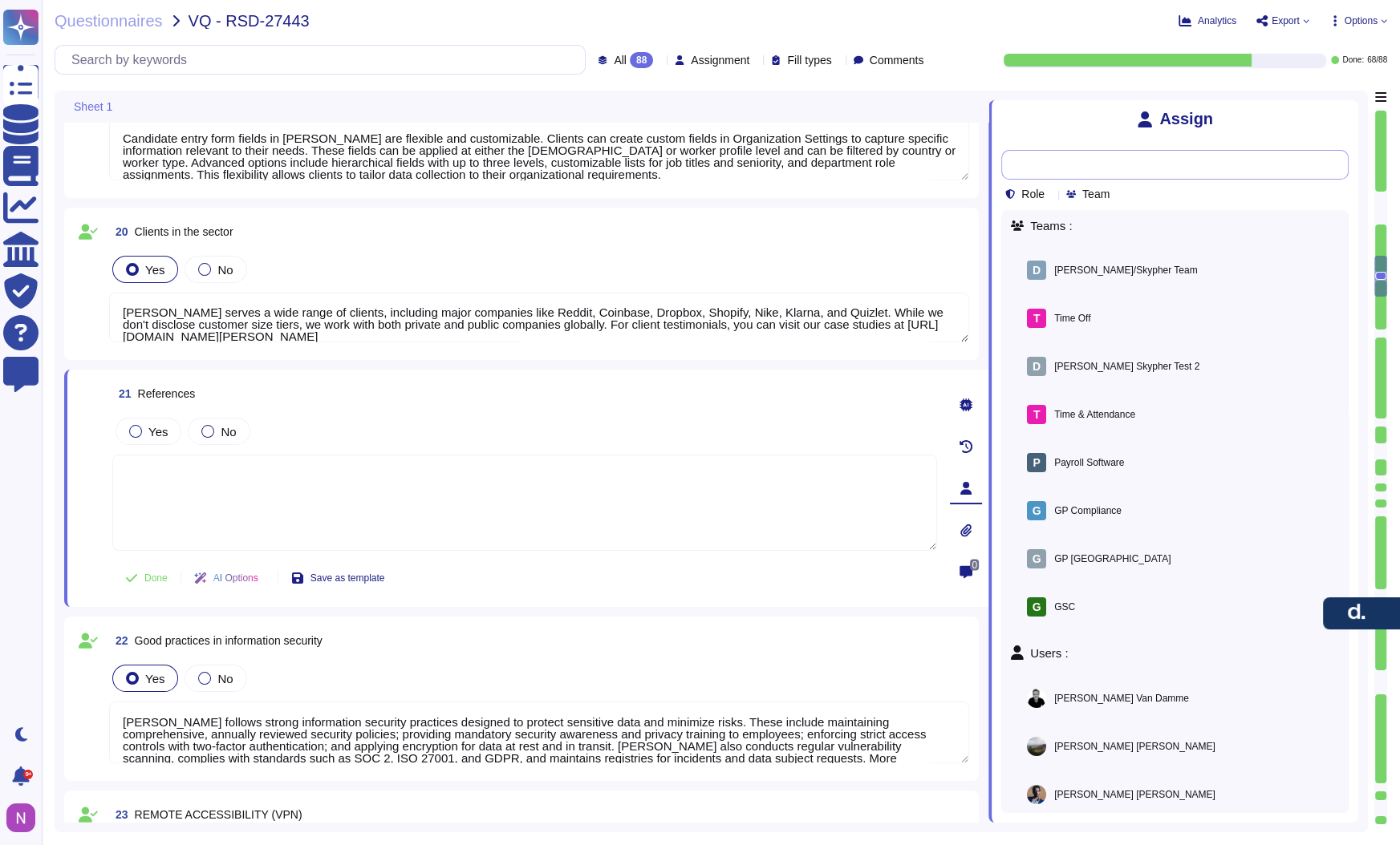
type input "A"
click at [828, 358] on div "20 Clients in the sector Yes No [PERSON_NAME] serves a wide range of clients, i…" at bounding box center [521, 284] width 915 height 152
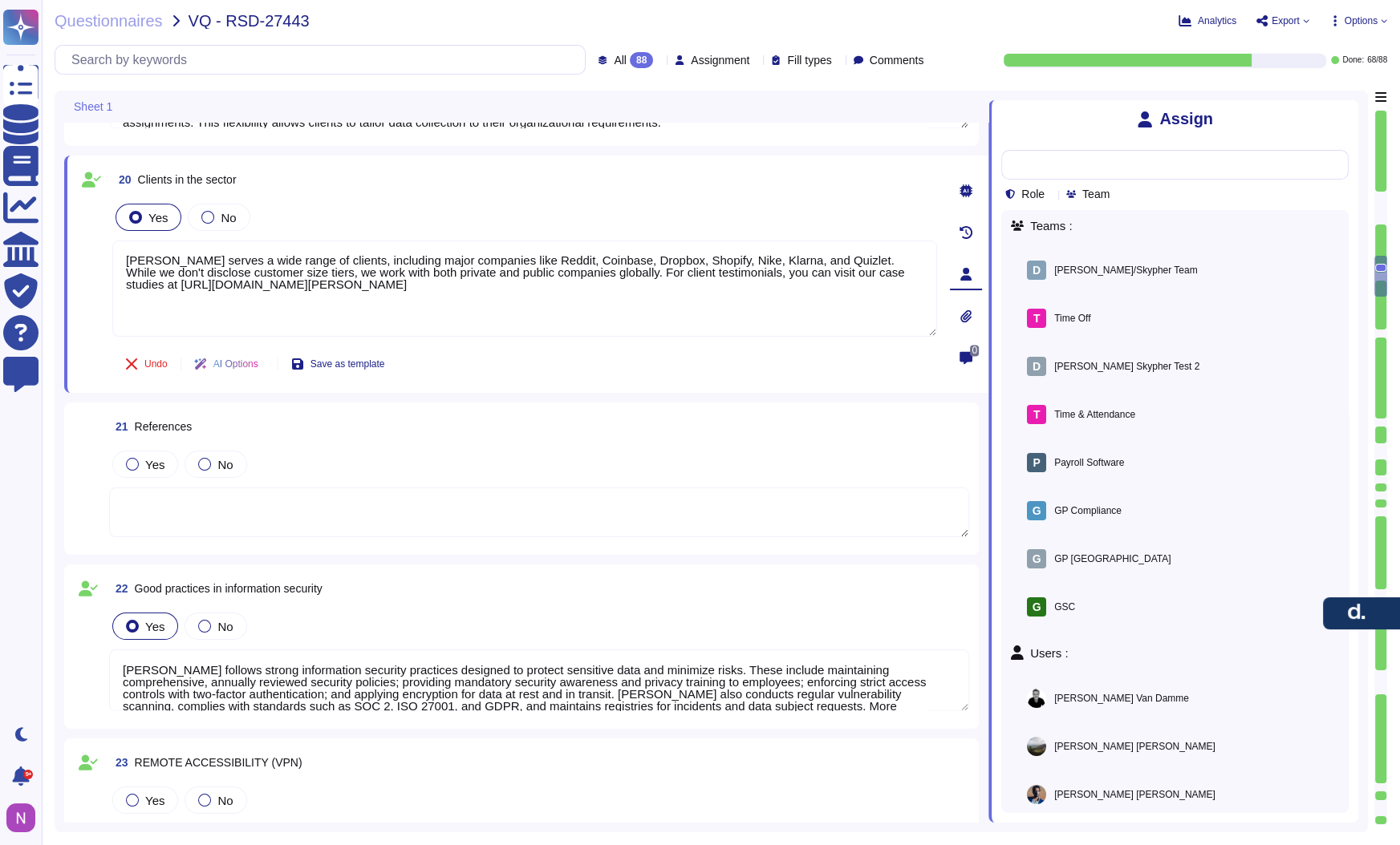
type textarea "[PERSON_NAME] provides official termination and offboarding capabilities across…"
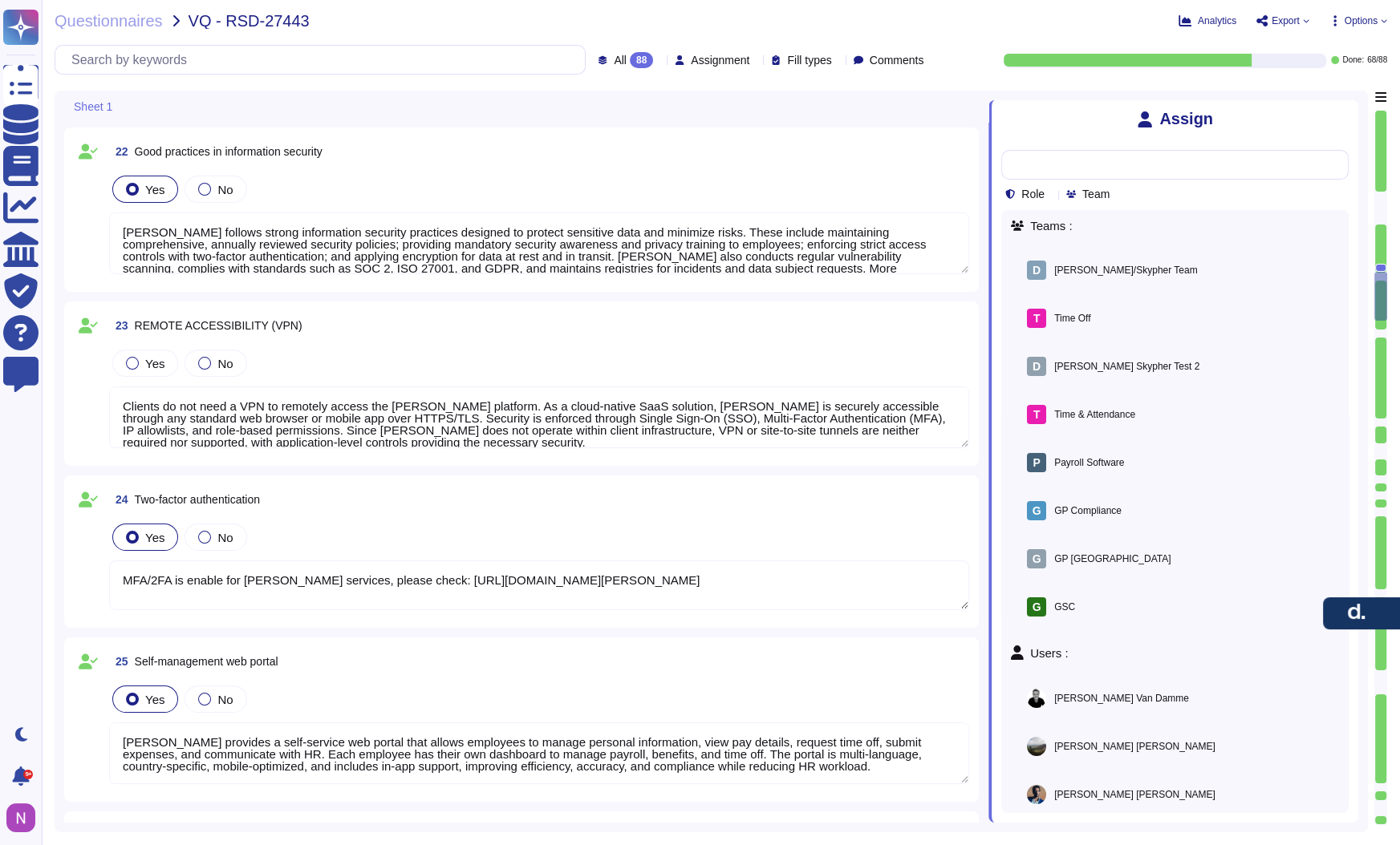
type textarea "[PERSON_NAME] supports comprehensive induction record tracking through [PERSON_…"
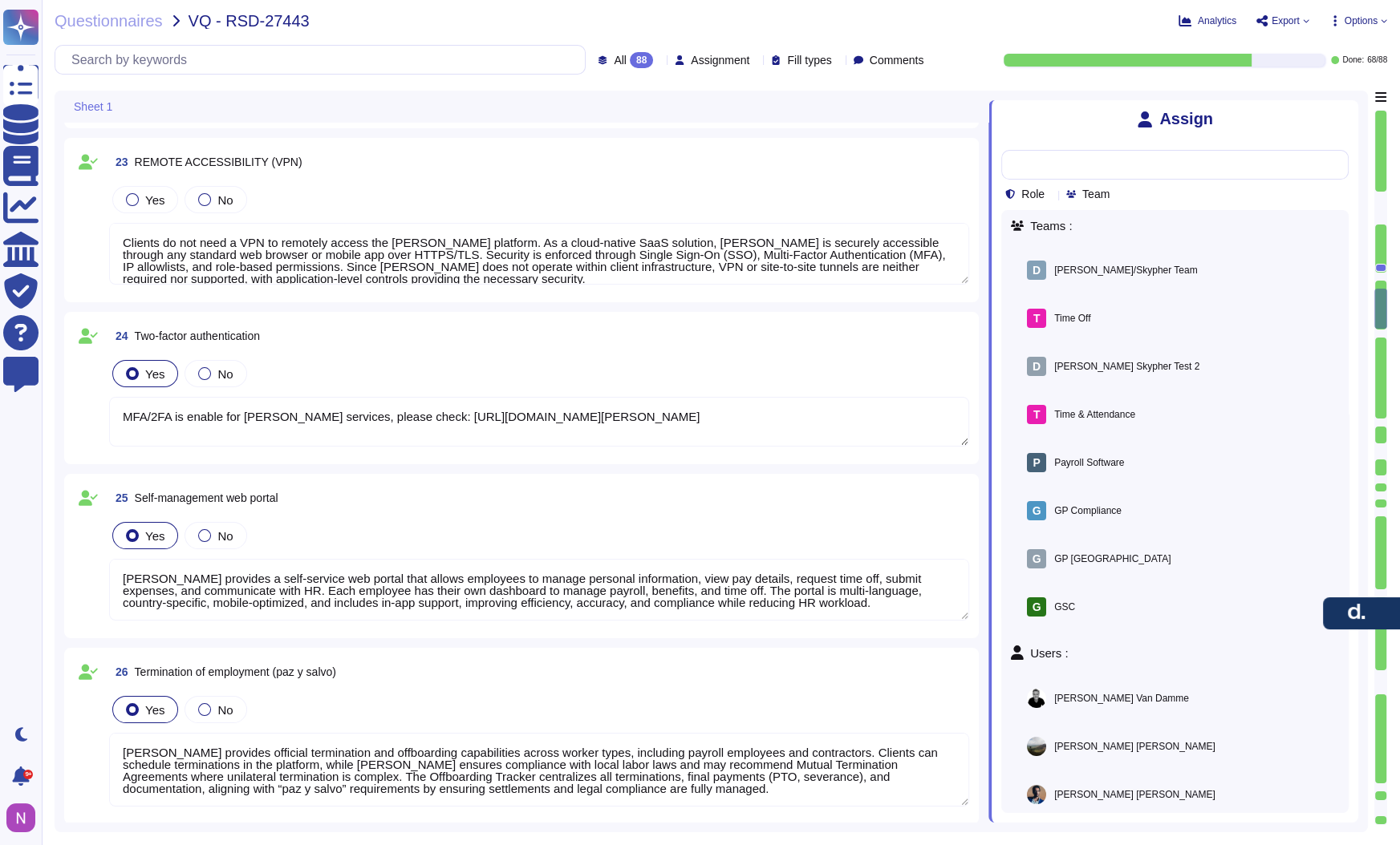
type textarea "[PERSON_NAME] reports are designed to be intuitive and easy to use. Clients can…"
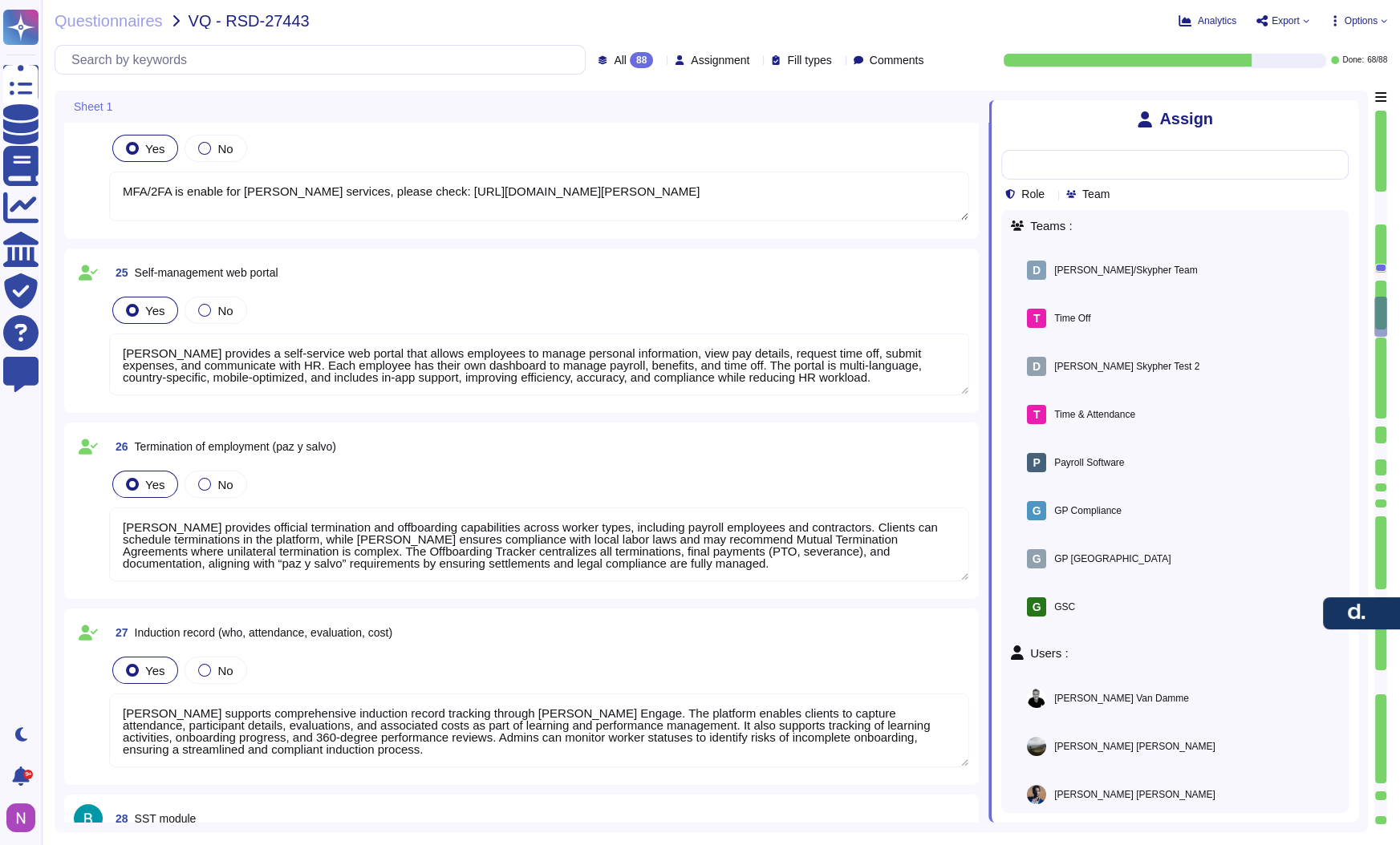
type textarea "[PERSON_NAME] Payroll Module is a global payroll solution built to simplify and…"
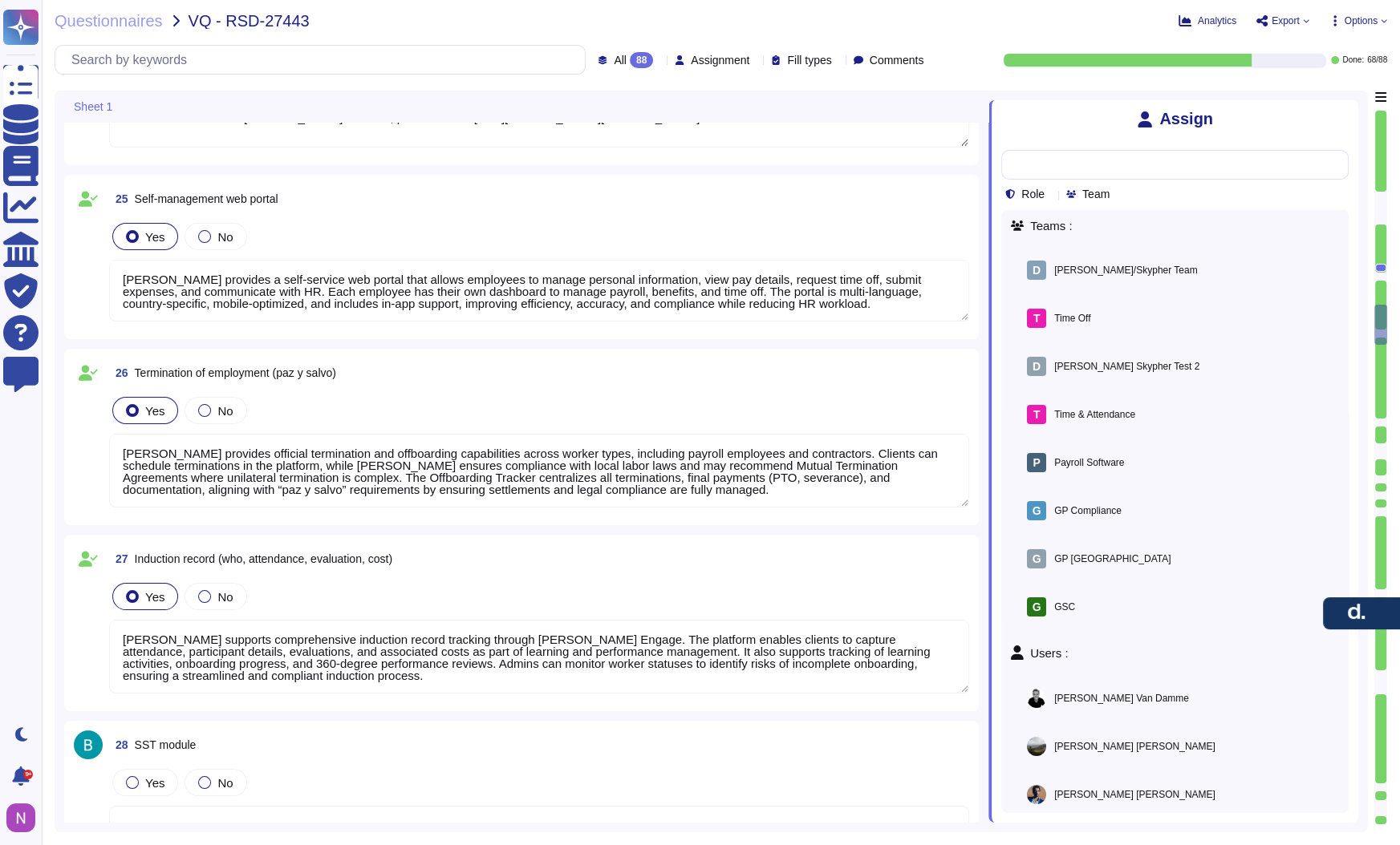
type textarea "[PERSON_NAME] offers several integration interfaces for electronic payroll. Cli…"
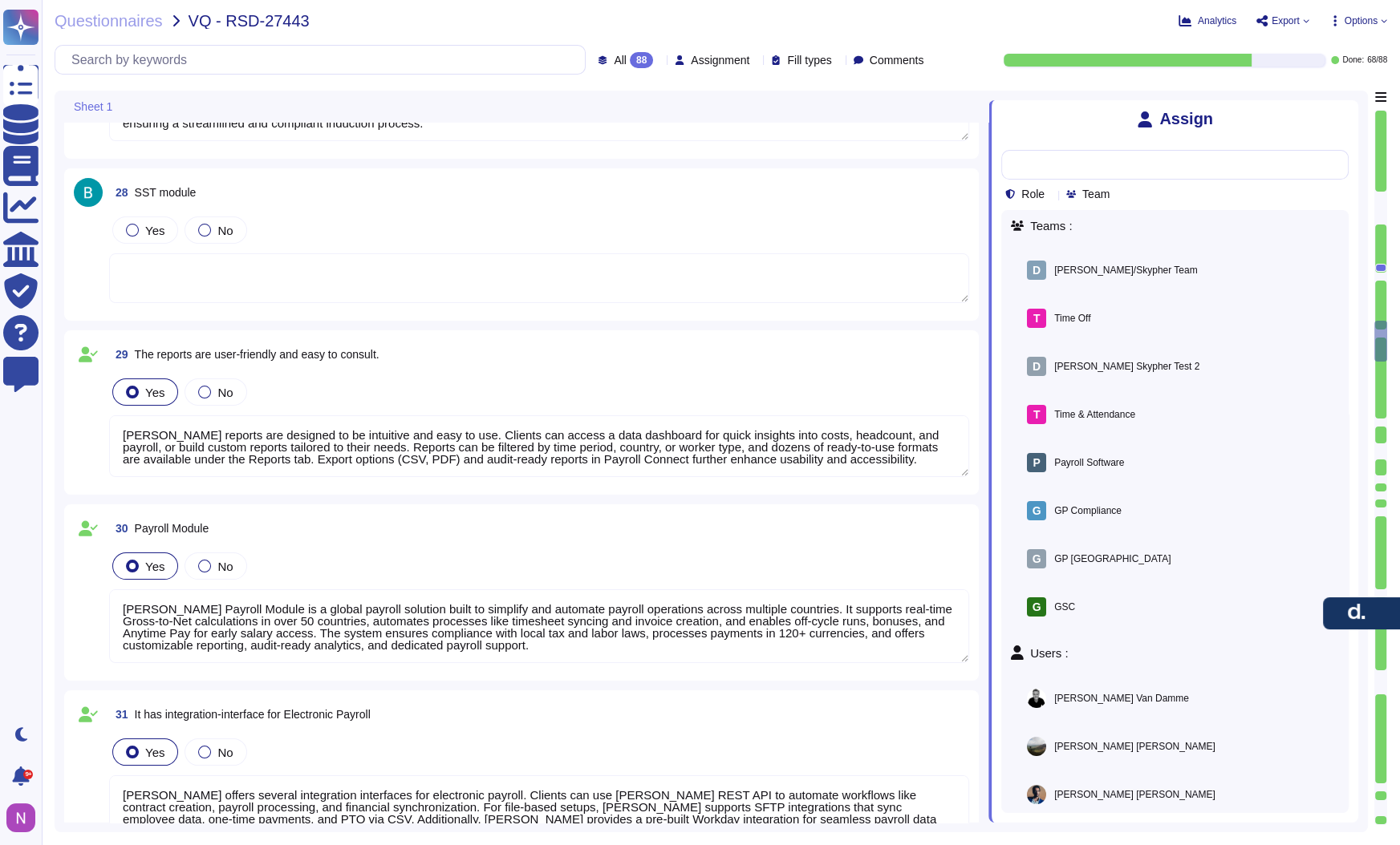
type textarea "[PERSON_NAME] supports absenteeism tracking through its time management and rep…"
type textarea "[PERSON_NAME] supports this automation for clients using its Applicant Tracking…"
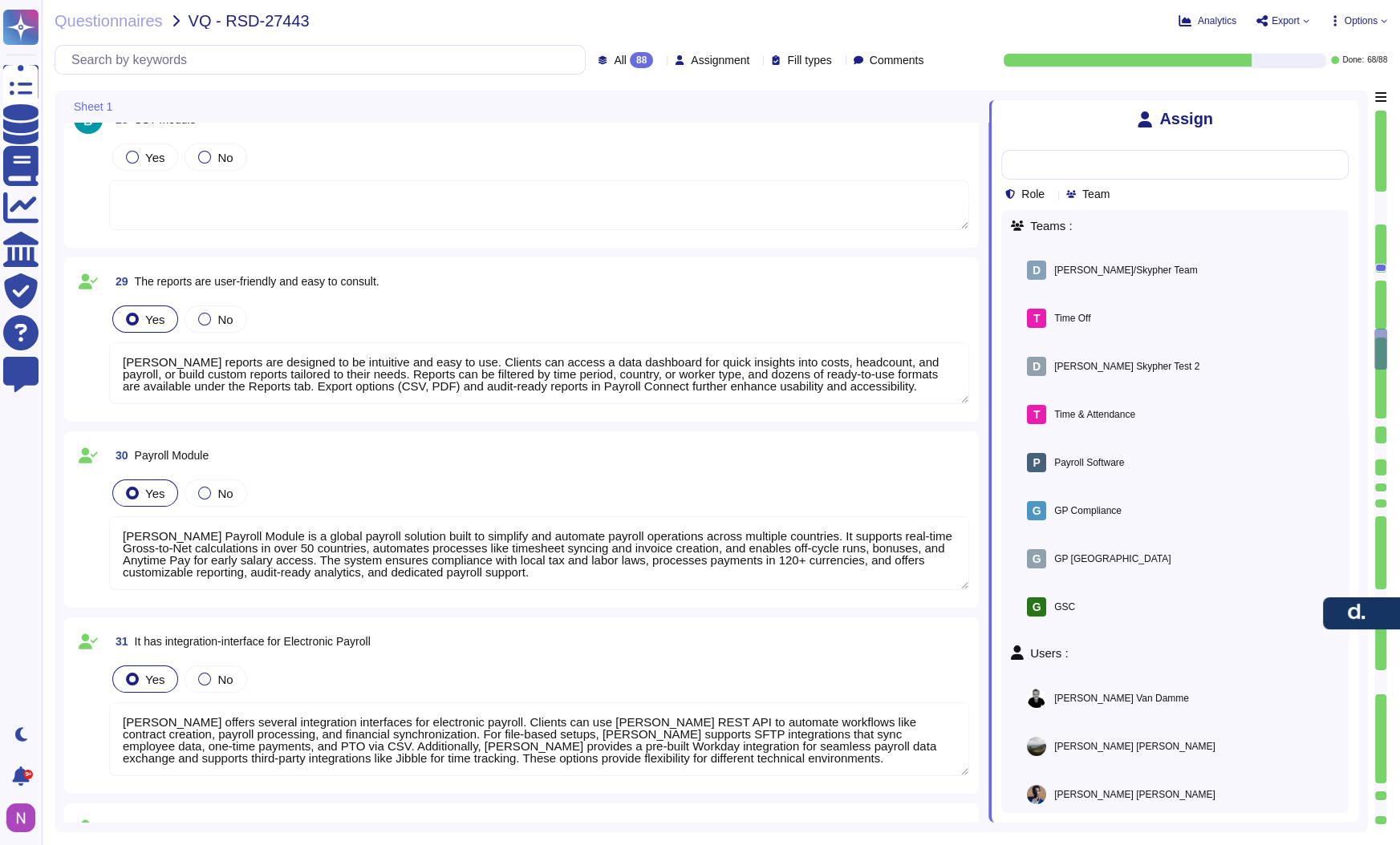
type textarea "[PERSON_NAME] Global Payroll service includes the calculation of withholding ta…"
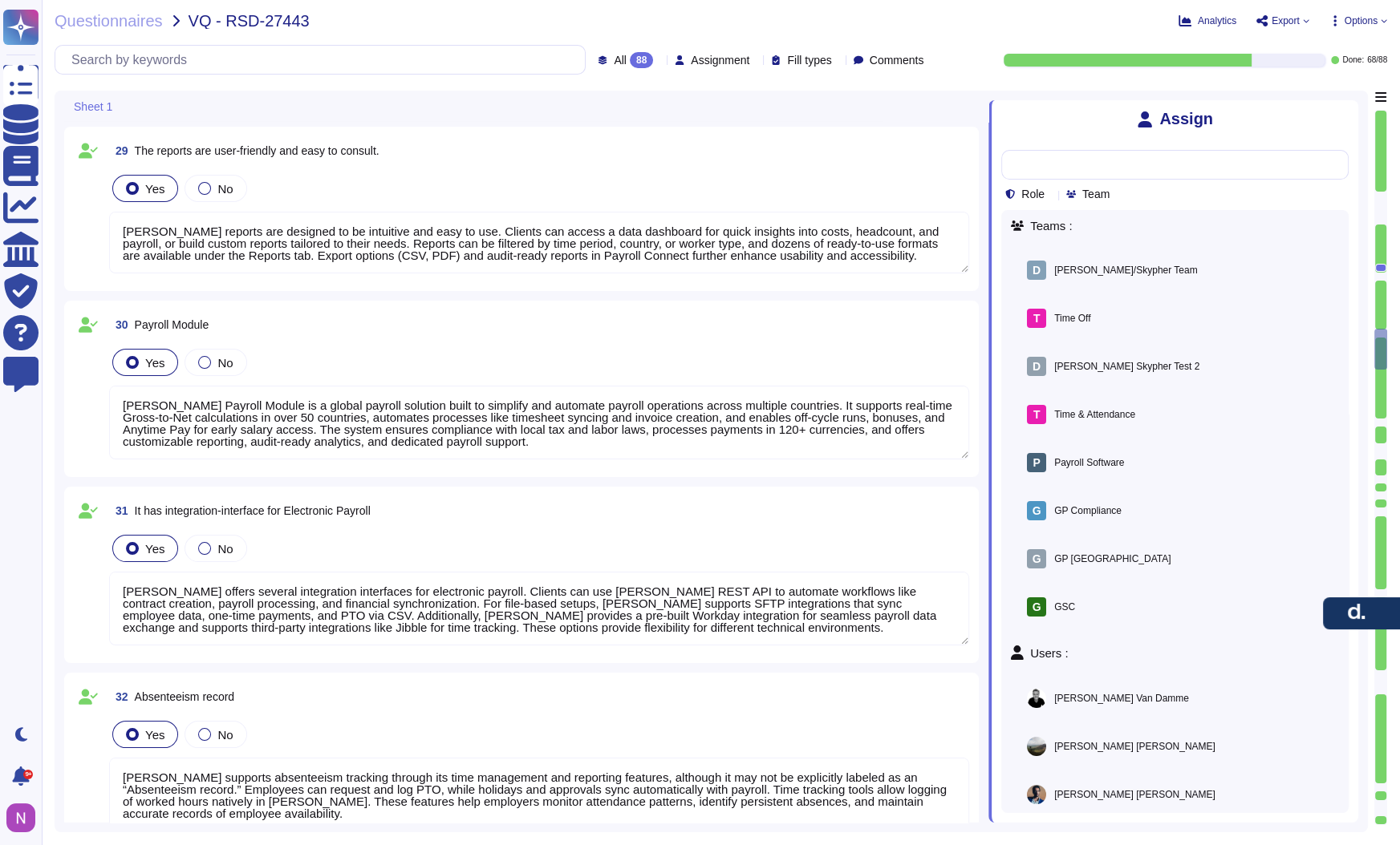
type textarea "[PERSON_NAME] Global Payroll ensures accurate allocation of cost centers based …"
